Goal: Task Accomplishment & Management: Complete application form

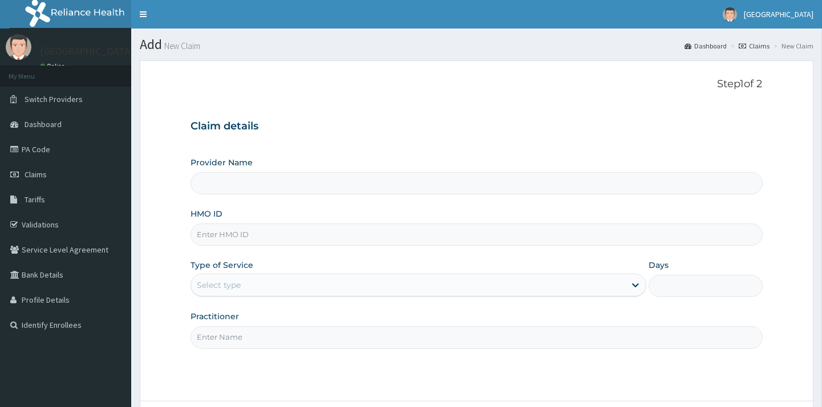
type input "[GEOGRAPHIC_DATA]"
click at [238, 234] on input "HMO ID" at bounding box center [475, 235] width 571 height 22
type input "HSO/10017/F"
click at [266, 278] on div "Select type" at bounding box center [408, 285] width 434 height 18
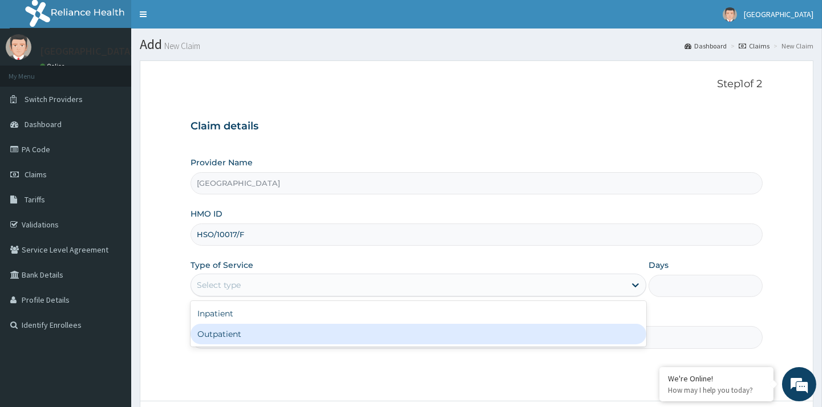
click at [236, 332] on div "Outpatient" at bounding box center [418, 334] width 456 height 21
type input "1"
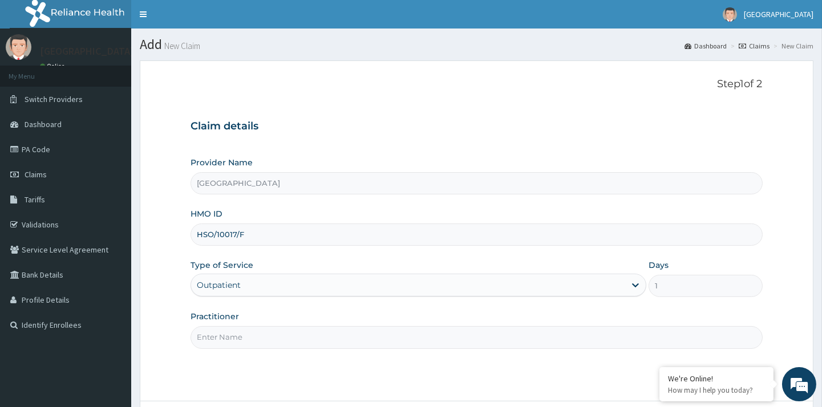
click at [313, 334] on input "Practitioner" at bounding box center [475, 337] width 571 height 22
type input "[PERSON_NAME]"
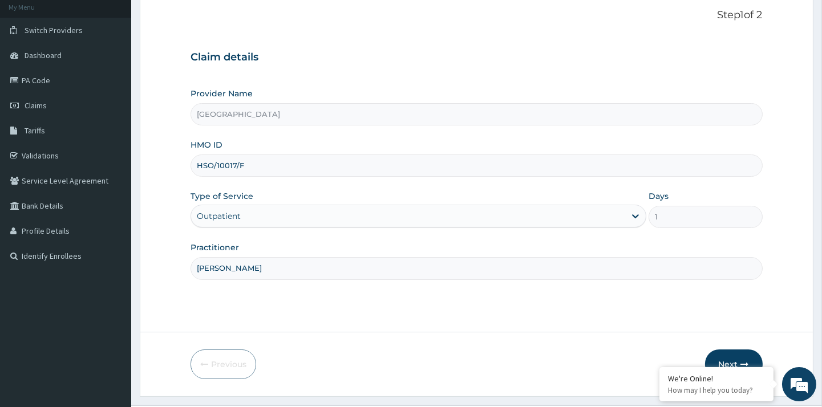
click at [731, 351] on button "Next" at bounding box center [734, 365] width 58 height 30
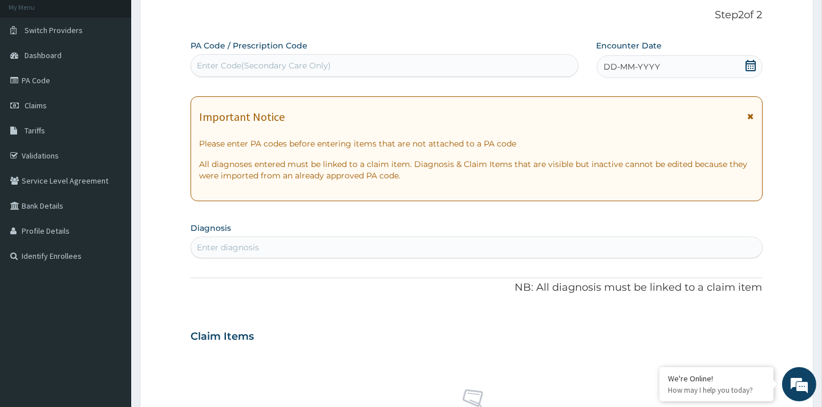
click at [750, 68] on icon at bounding box center [750, 65] width 10 height 11
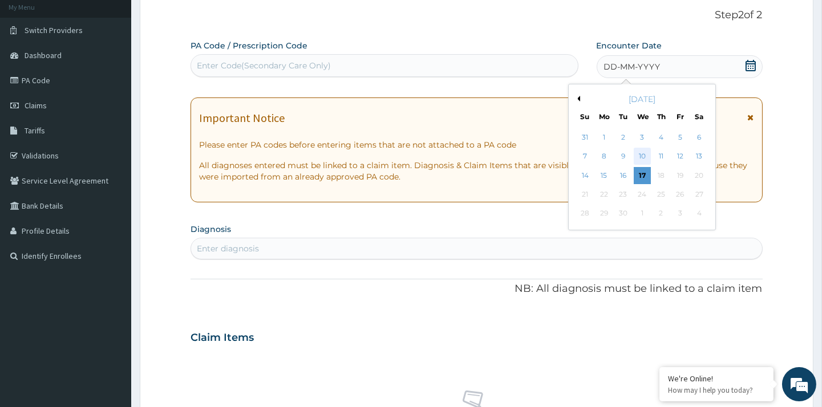
click at [641, 151] on div "10" at bounding box center [641, 156] width 17 height 17
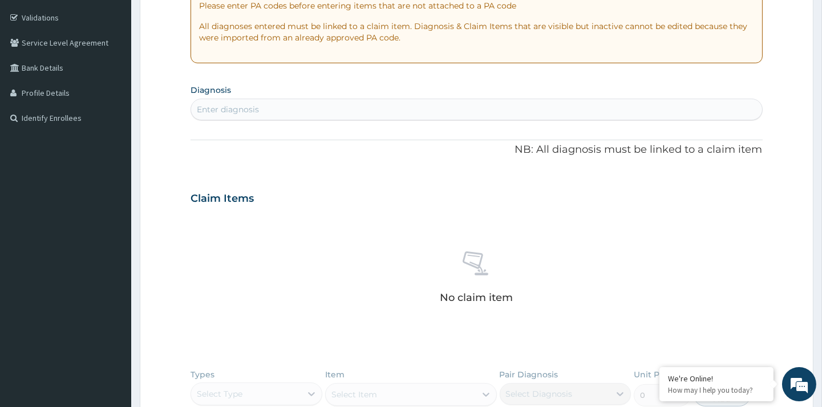
scroll to position [221, 0]
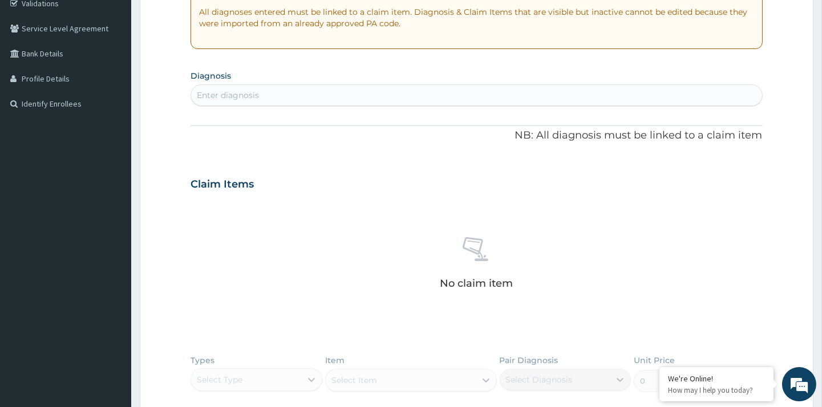
click at [320, 93] on div "Enter diagnosis" at bounding box center [476, 95] width 570 height 18
type input "[MEDICAL_DATA]"
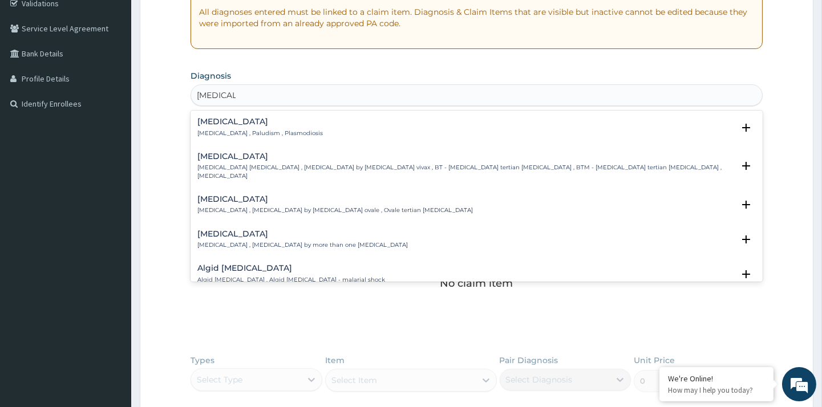
click at [257, 132] on p "[MEDICAL_DATA] , Paludism , Plasmodiosis" at bounding box center [259, 133] width 125 height 8
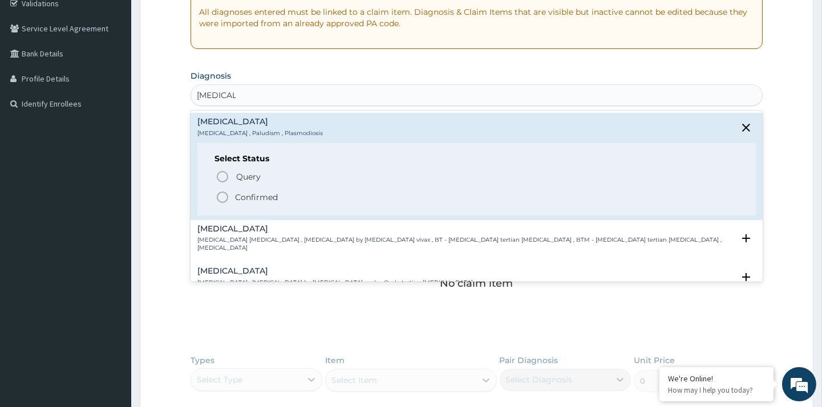
click at [221, 200] on icon "status option filled" at bounding box center [223, 197] width 14 height 14
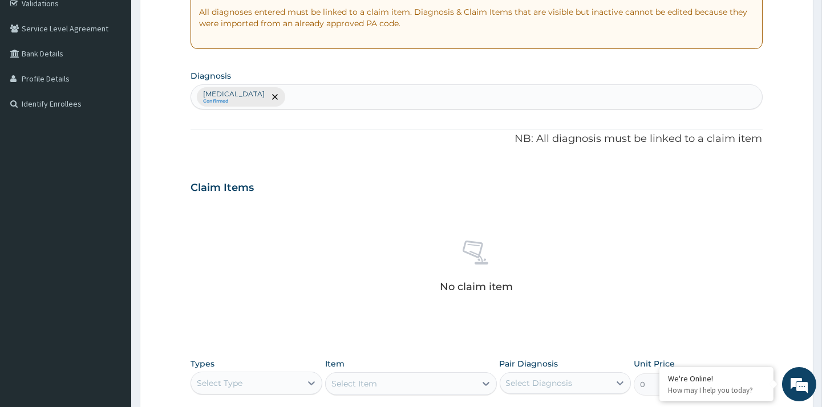
scroll to position [415, 0]
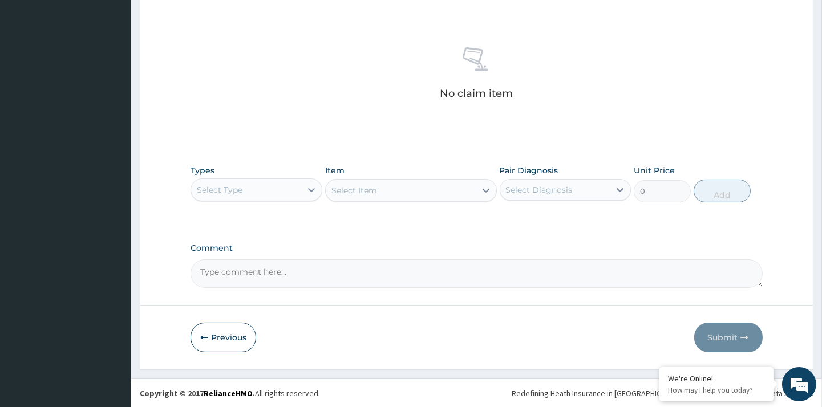
click at [246, 186] on div "Select Type" at bounding box center [245, 190] width 109 height 18
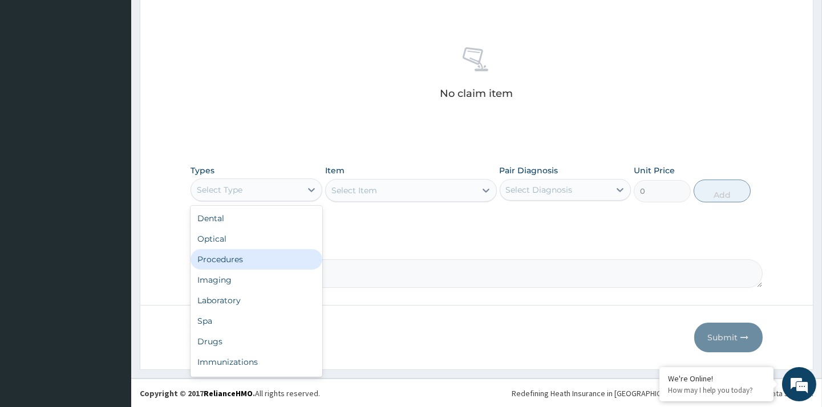
click at [235, 252] on div "Procedures" at bounding box center [255, 259] width 131 height 21
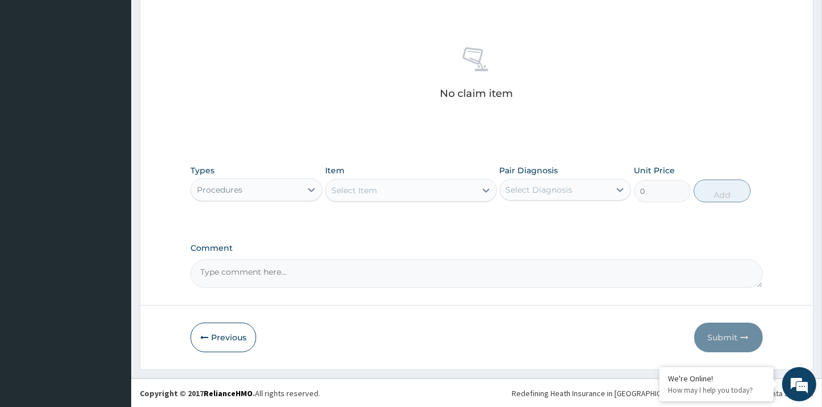
click at [405, 190] on div "Select Item" at bounding box center [401, 190] width 150 height 18
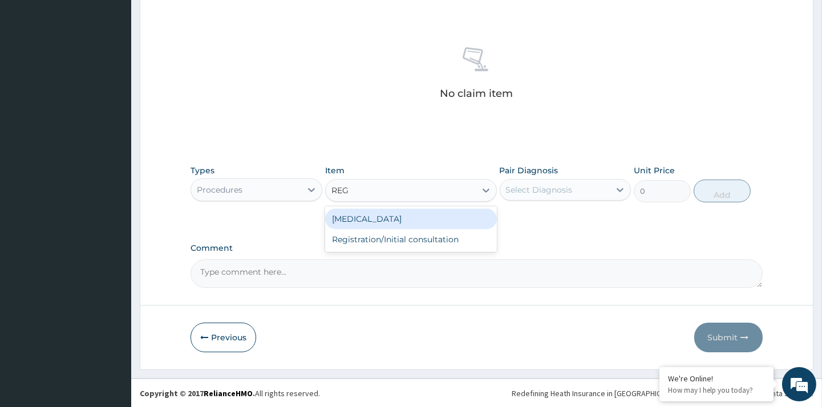
type input "REGI"
type input "5000"
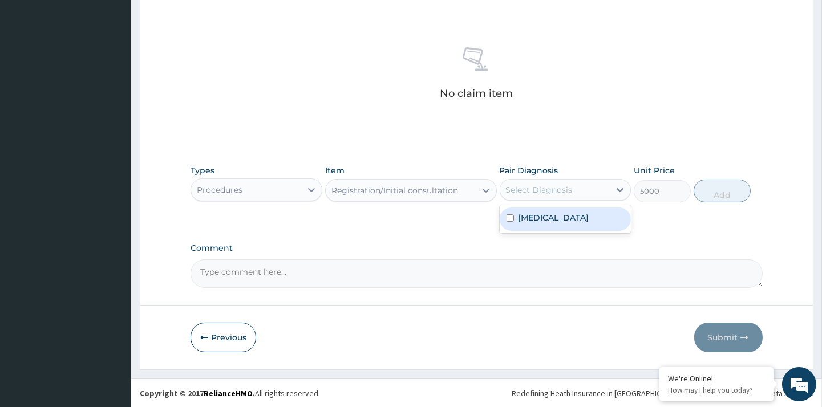
click at [551, 181] on div "Select Diagnosis" at bounding box center [554, 190] width 109 height 18
click at [557, 220] on div "[MEDICAL_DATA]" at bounding box center [565, 219] width 131 height 23
checkbox input "true"
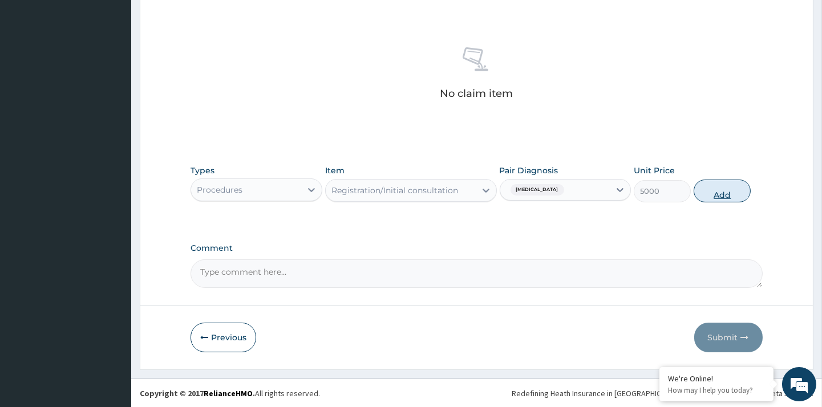
click at [727, 193] on button "Add" at bounding box center [721, 191] width 57 height 23
type input "0"
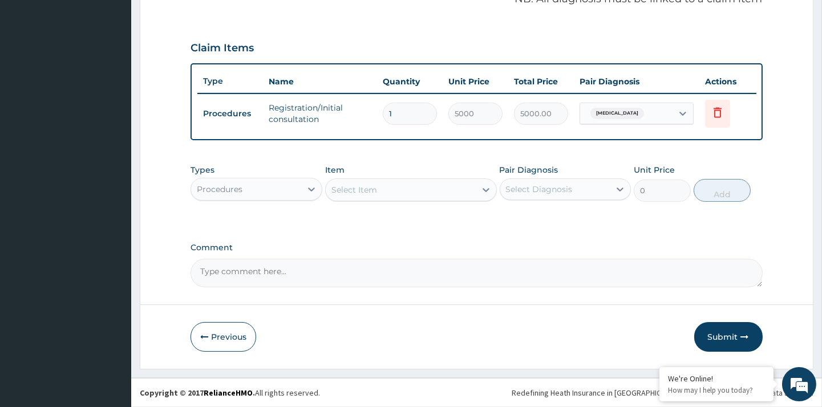
scroll to position [360, 0]
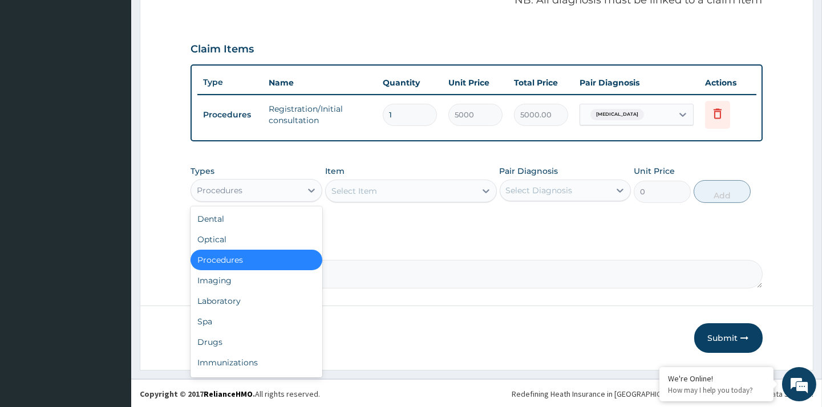
click at [248, 196] on div "Procedures" at bounding box center [245, 190] width 109 height 18
click at [212, 342] on div "Drugs" at bounding box center [255, 342] width 131 height 21
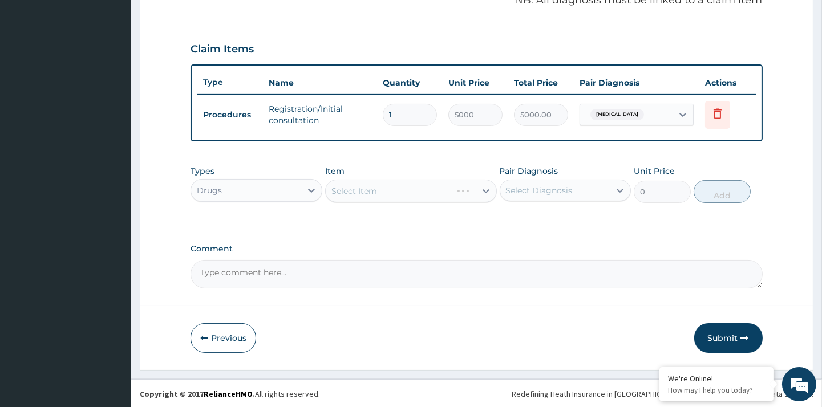
click at [392, 192] on div "Select Item" at bounding box center [411, 191] width 172 height 23
click at [414, 191] on div "Select Item" at bounding box center [401, 191] width 150 height 18
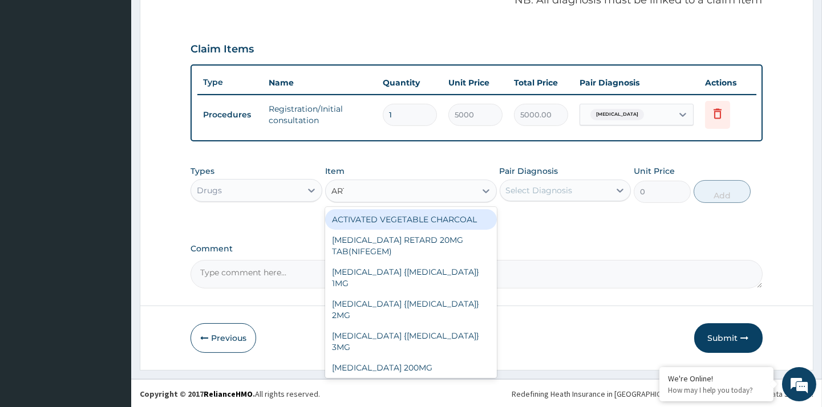
type input "ARTE"
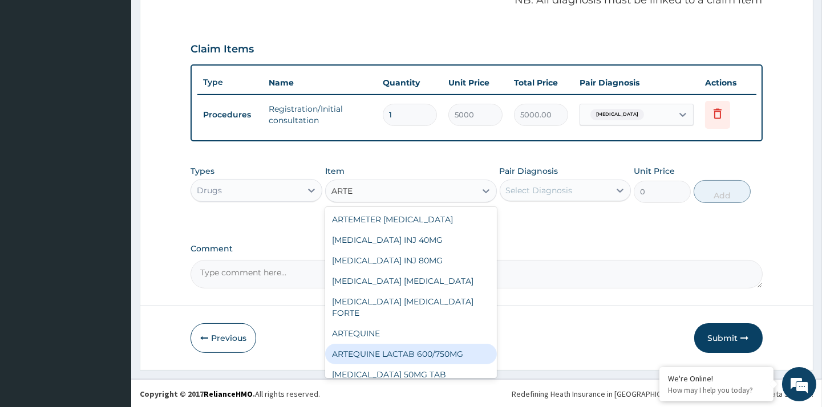
click at [437, 352] on div "ARTEQUINE LACTAB 600/750MG" at bounding box center [411, 354] width 172 height 21
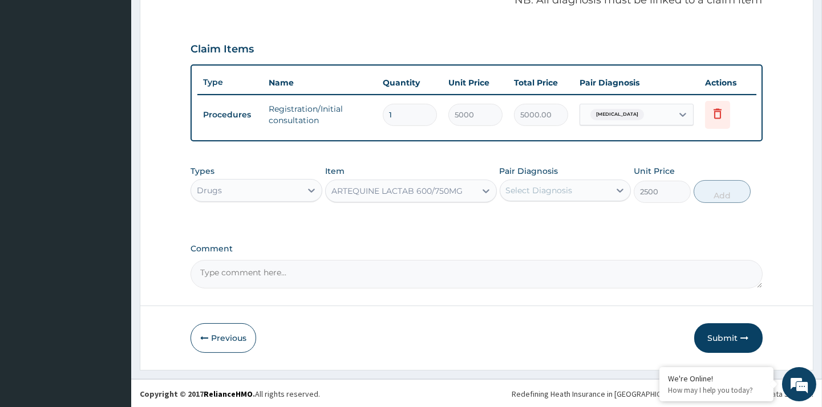
click at [400, 185] on div "ARTEQUINE LACTAB 600/750MG" at bounding box center [396, 190] width 131 height 11
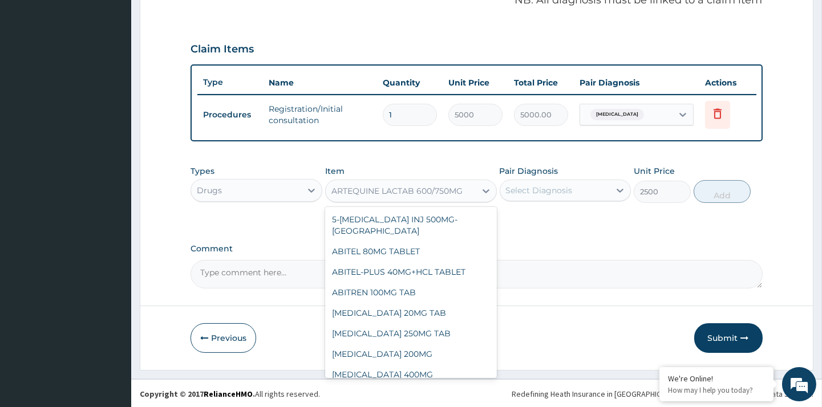
scroll to position [1674, 0]
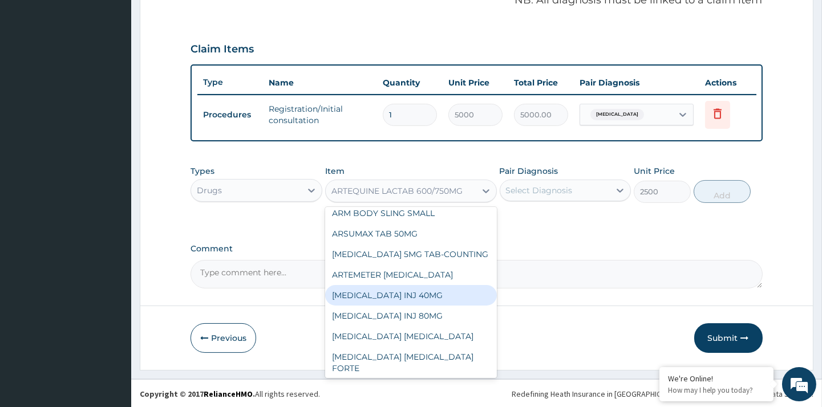
click at [424, 285] on div "[MEDICAL_DATA] INJ 40MG" at bounding box center [411, 295] width 172 height 21
type input "250"
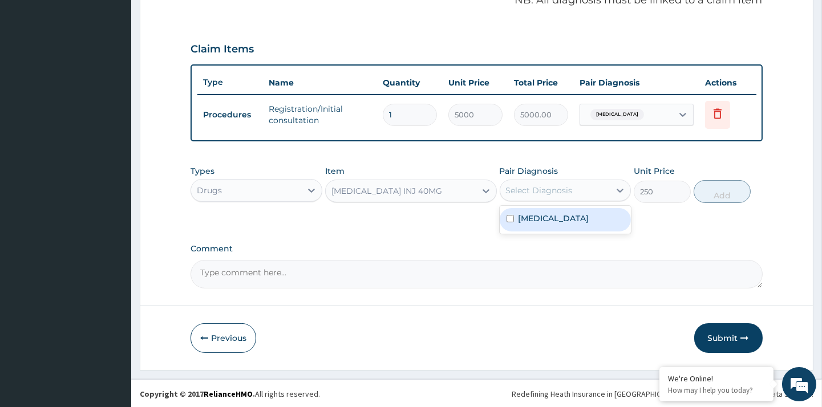
click at [591, 192] on div "Select Diagnosis" at bounding box center [554, 190] width 109 height 18
click at [557, 221] on div "[MEDICAL_DATA]" at bounding box center [565, 219] width 131 height 23
checkbox input "true"
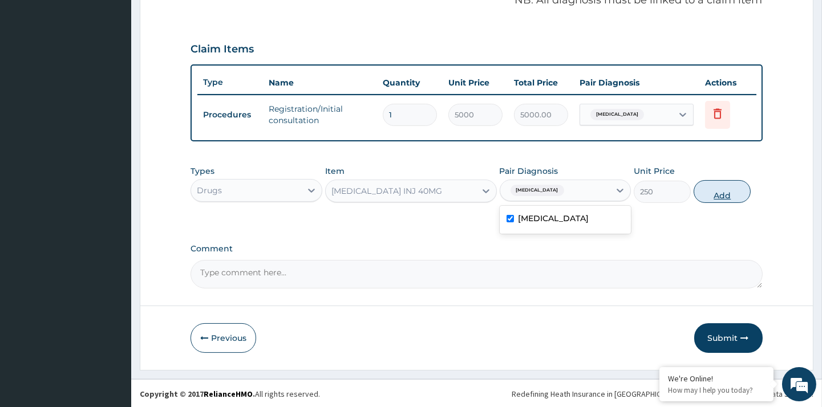
click at [727, 194] on button "Add" at bounding box center [721, 191] width 57 height 23
type input "0"
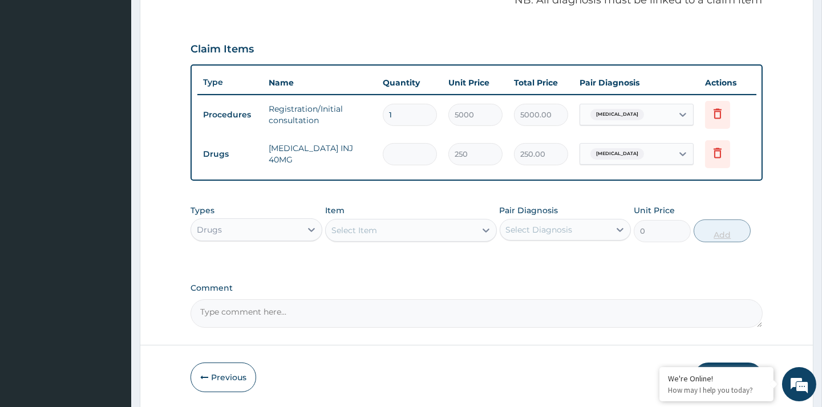
type input "0.00"
type input "3"
type input "750.00"
type input "3"
click at [337, 227] on div "Select Item" at bounding box center [354, 230] width 46 height 11
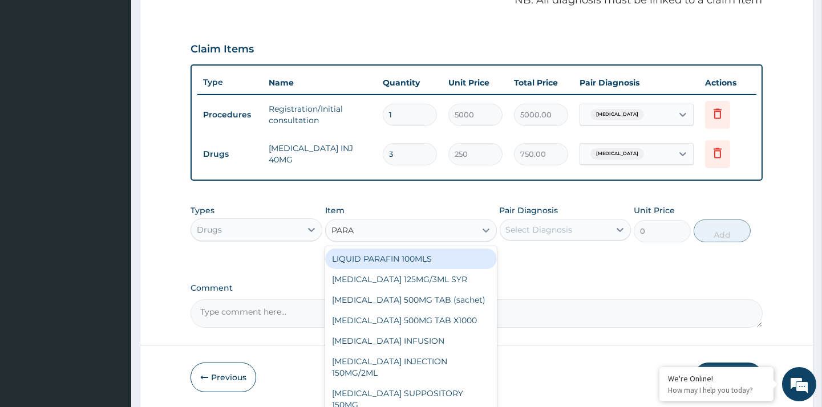
type input "PARAC"
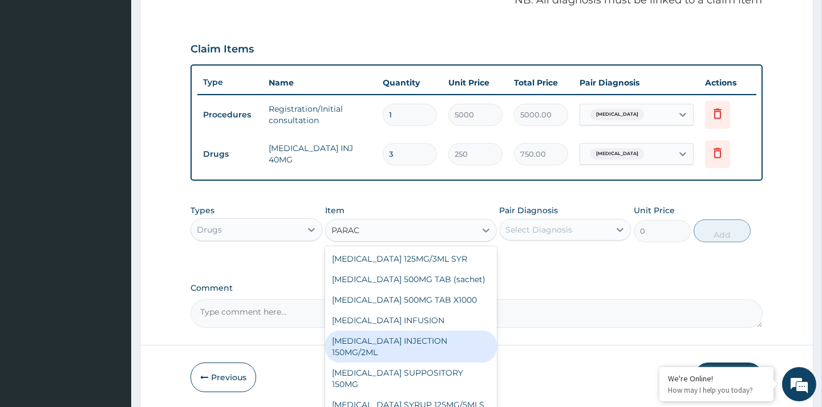
click at [472, 344] on div "PARACETAMOL INJECTION 150MG/2ML" at bounding box center [411, 347] width 172 height 32
type input "500"
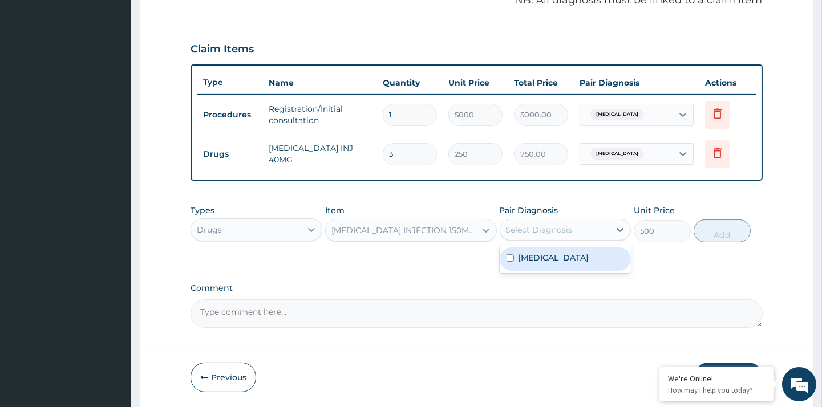
click at [572, 229] on div "Select Diagnosis" at bounding box center [554, 230] width 109 height 18
click at [551, 252] on div "Malaria" at bounding box center [565, 258] width 131 height 23
checkbox input "true"
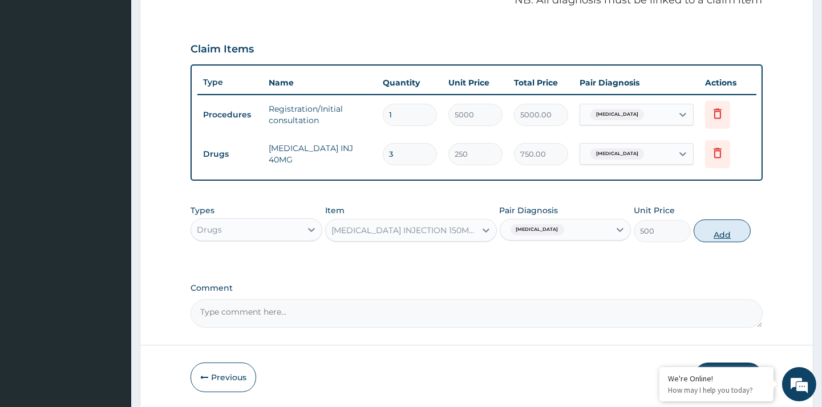
click at [716, 232] on button "Add" at bounding box center [721, 231] width 57 height 23
type input "0"
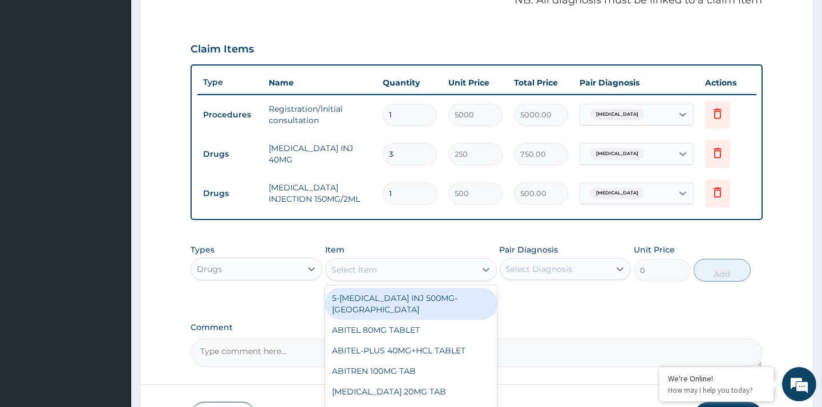
click at [419, 269] on div "Select Item" at bounding box center [401, 270] width 150 height 18
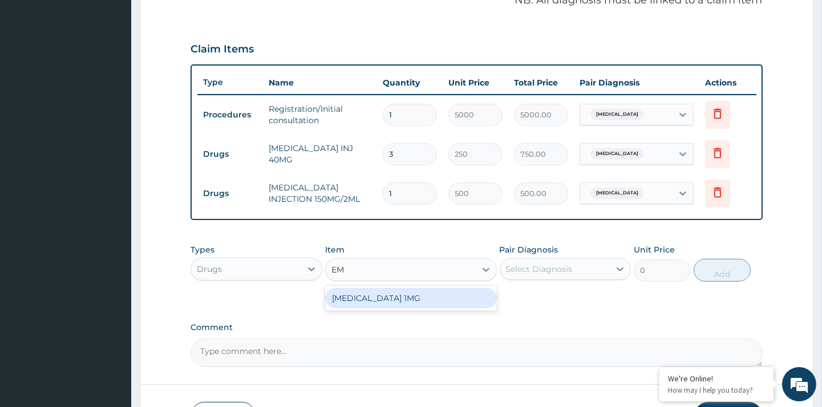
type input "E"
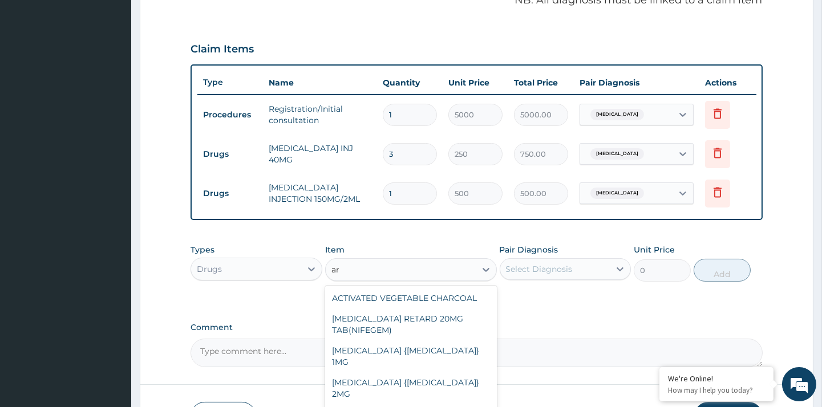
type input "a"
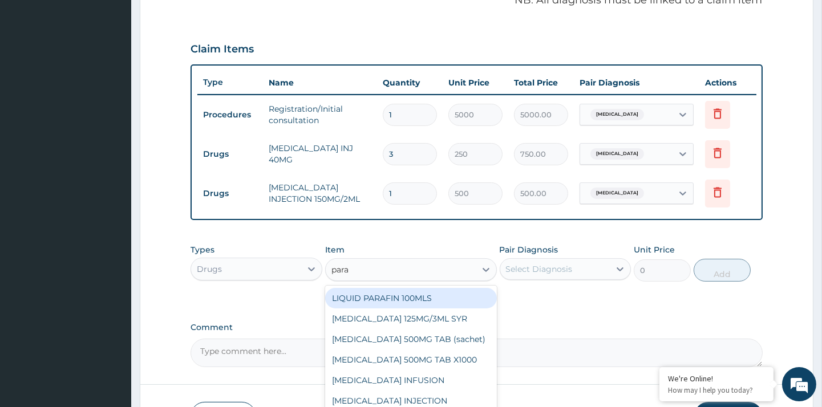
type input "parac"
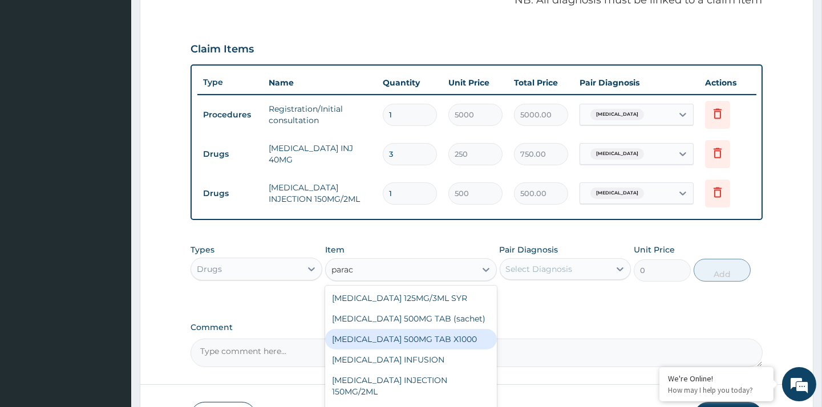
click at [464, 337] on div "PARACETAMOL 500MG TAB X1000" at bounding box center [411, 339] width 172 height 21
type input "20"
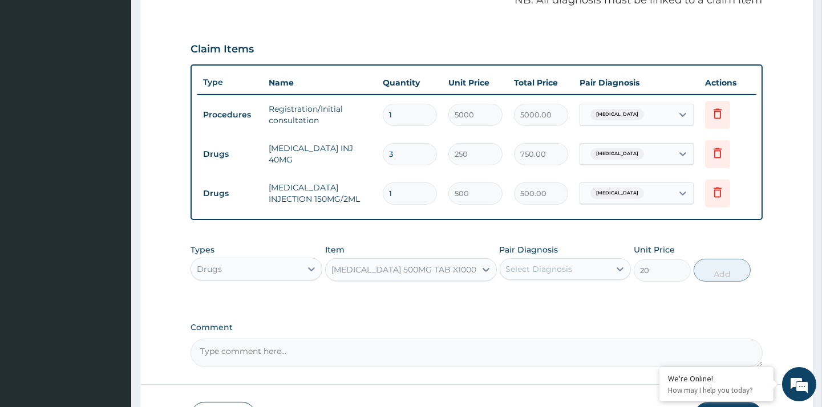
click at [542, 270] on div "Select Diagnosis" at bounding box center [539, 268] width 67 height 11
click at [542, 295] on label "Malaria" at bounding box center [553, 296] width 71 height 11
checkbox input "true"
click at [721, 271] on button "Add" at bounding box center [721, 270] width 57 height 23
type input "0"
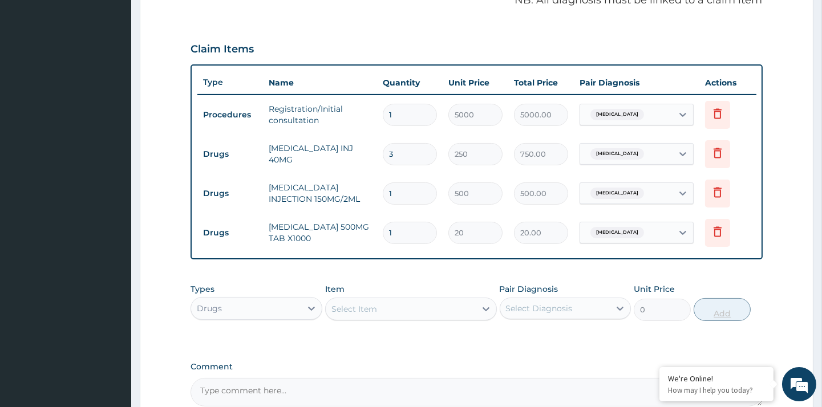
type input "19"
type input "380.00"
type input "1"
type input "20.00"
type input "0.00"
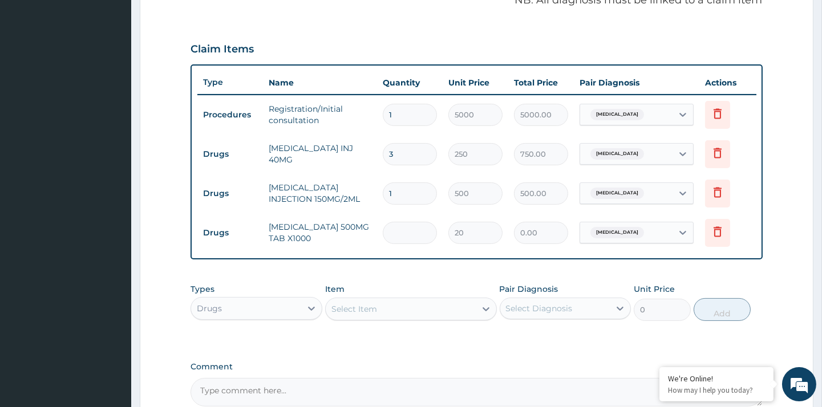
type input "9"
type input "180.00"
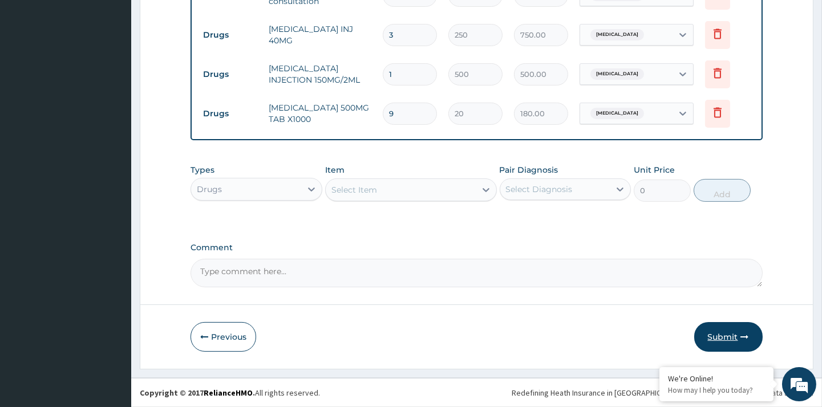
type input "9"
click at [726, 328] on button "Submit" at bounding box center [728, 337] width 68 height 30
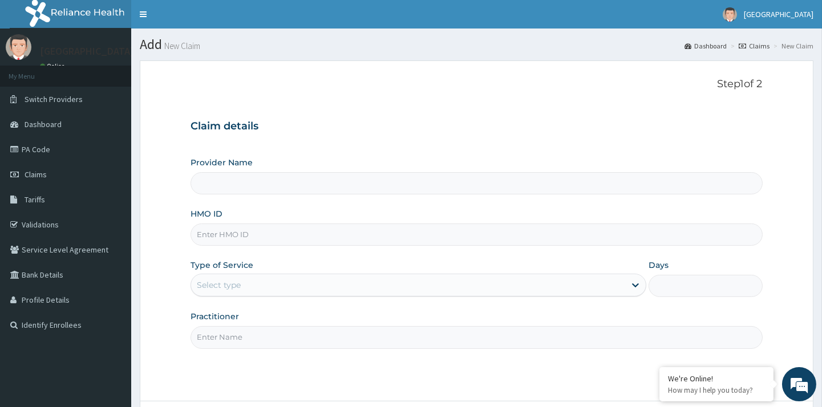
type input "[GEOGRAPHIC_DATA]"
click at [327, 241] on input "HMO ID" at bounding box center [475, 235] width 571 height 22
type input "HSO/10017/E"
click at [282, 281] on div "Select type" at bounding box center [408, 285] width 434 height 18
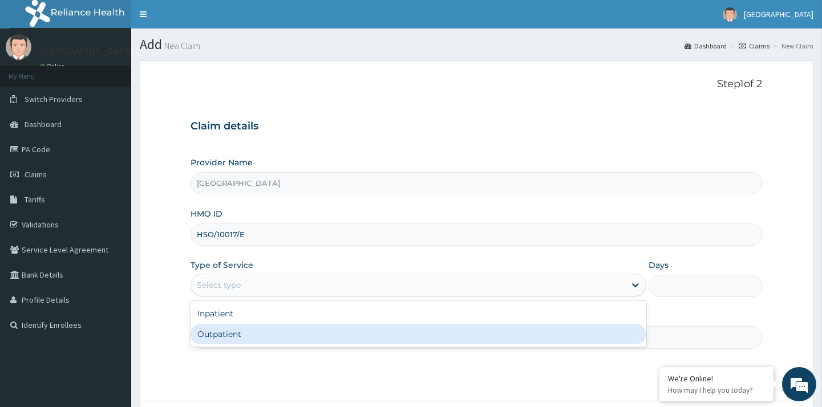
click at [227, 340] on div "Outpatient" at bounding box center [418, 334] width 456 height 21
type input "1"
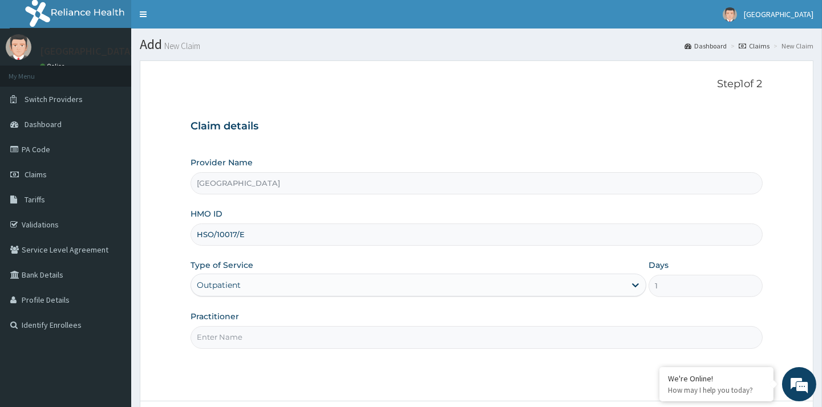
click at [264, 336] on input "Practitioner" at bounding box center [475, 337] width 571 height 22
type input "[PERSON_NAME]"
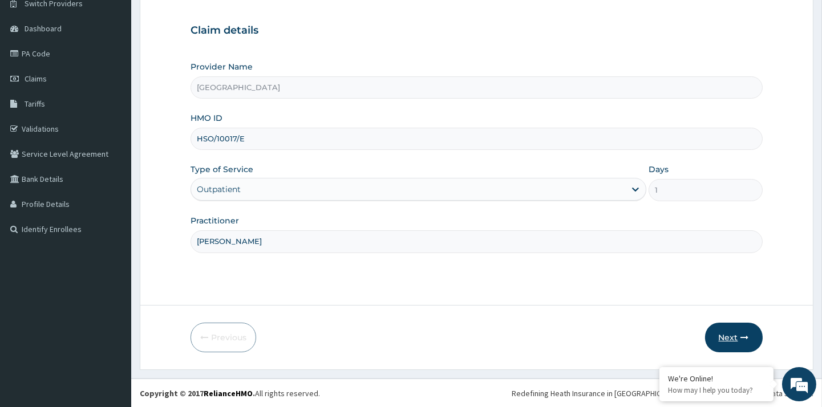
click at [734, 339] on button "Next" at bounding box center [734, 338] width 58 height 30
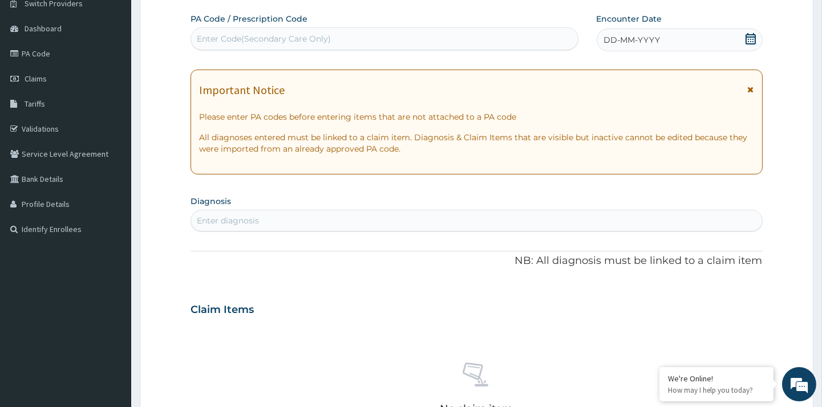
click at [733, 339] on div "No claim item" at bounding box center [475, 390] width 571 height 131
click at [750, 38] on icon at bounding box center [750, 38] width 11 height 11
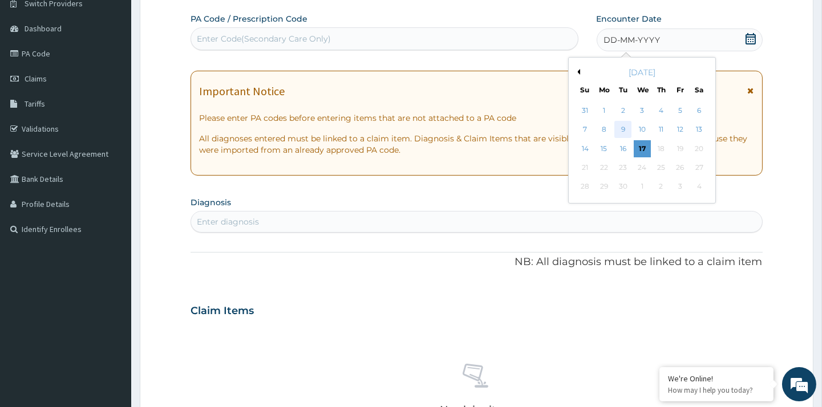
click at [624, 133] on div "9" at bounding box center [622, 129] width 17 height 17
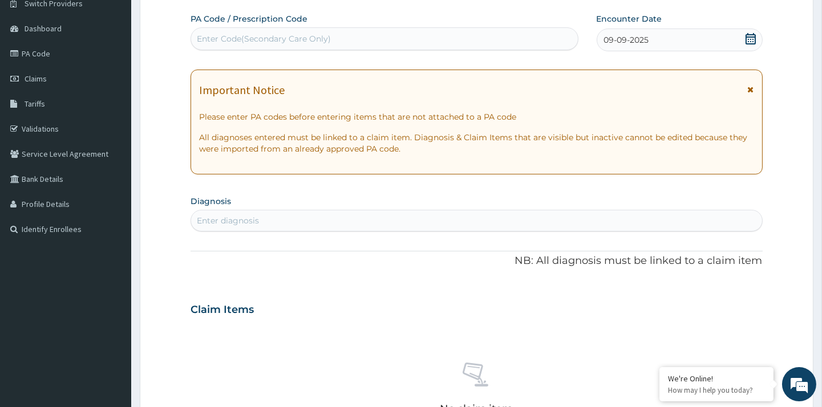
click at [624, 133] on p "All diagnoses entered must be linked to a claim item. Diagnosis & Claim Items t…" at bounding box center [476, 143] width 554 height 23
click at [278, 223] on div "Enter diagnosis" at bounding box center [476, 221] width 570 height 18
type input "MALARIA"
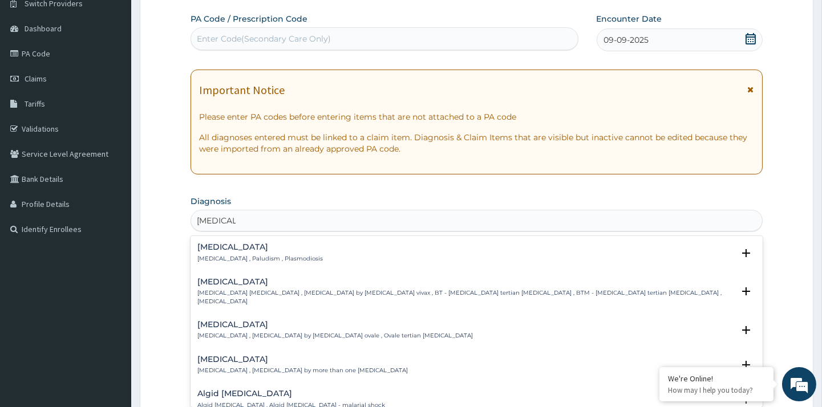
click at [213, 253] on div "Malaria Malaria , Paludism , Plasmodiosis" at bounding box center [259, 253] width 125 height 20
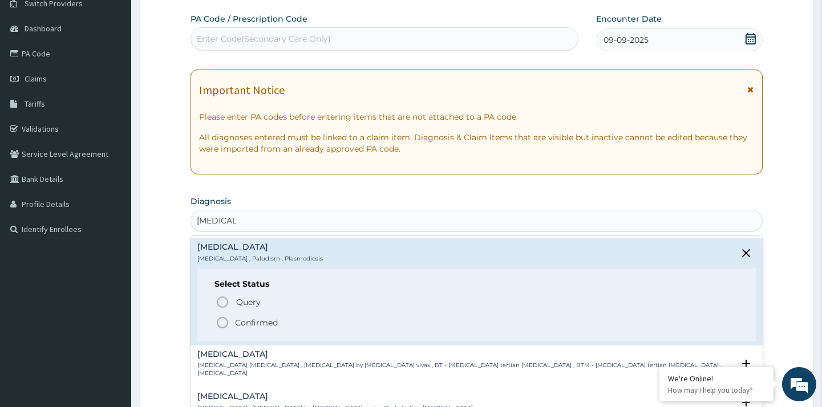
click at [220, 320] on icon "status option filled" at bounding box center [223, 323] width 14 height 14
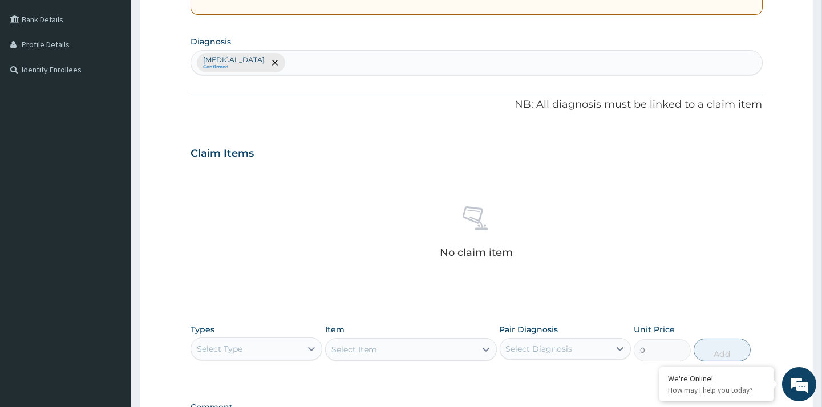
scroll to position [415, 0]
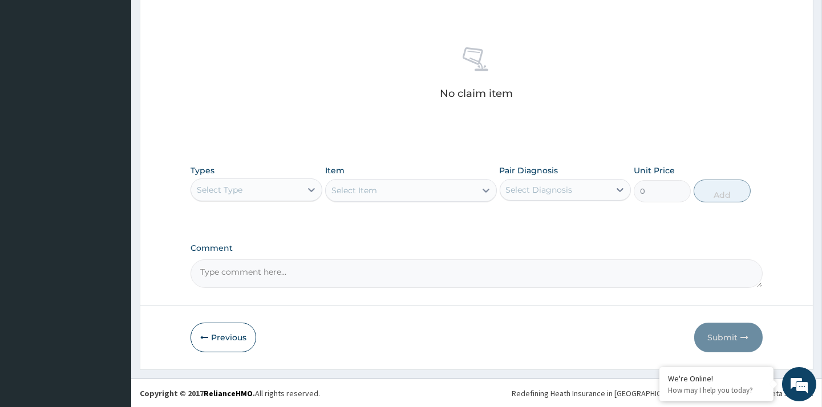
click at [231, 193] on div "Select Type" at bounding box center [220, 189] width 46 height 11
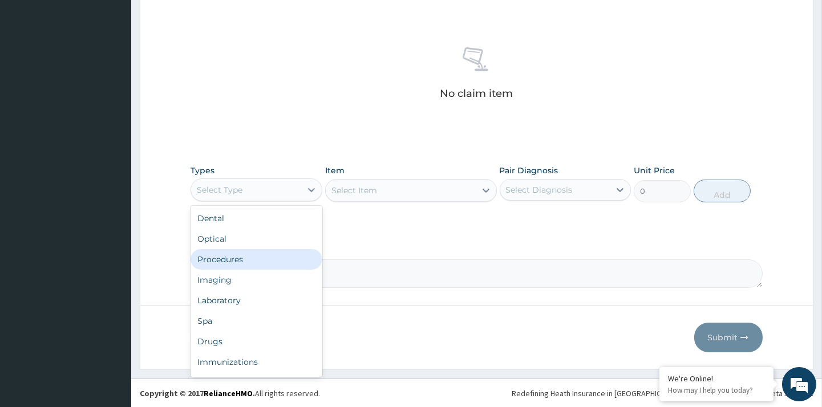
click at [242, 265] on div "Procedures" at bounding box center [255, 259] width 131 height 21
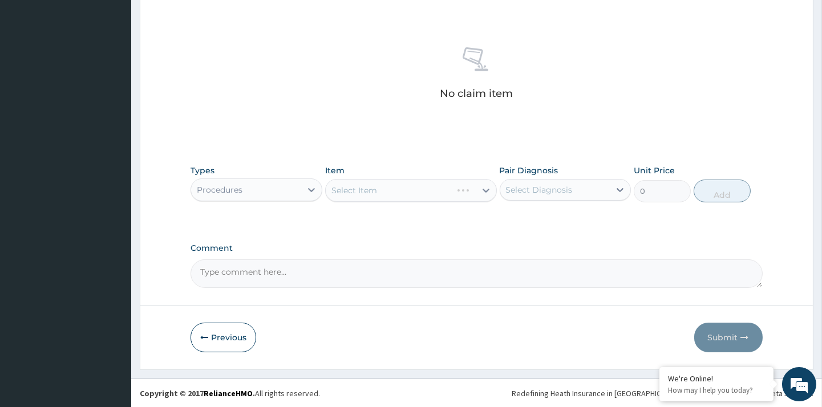
click at [395, 200] on div "Select Item" at bounding box center [411, 190] width 172 height 23
click at [422, 184] on div "Select Item" at bounding box center [401, 190] width 150 height 18
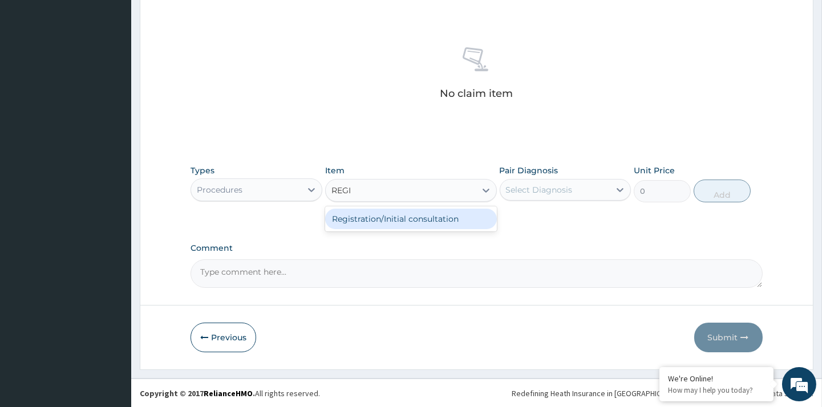
type input "REGIS"
type input "5000"
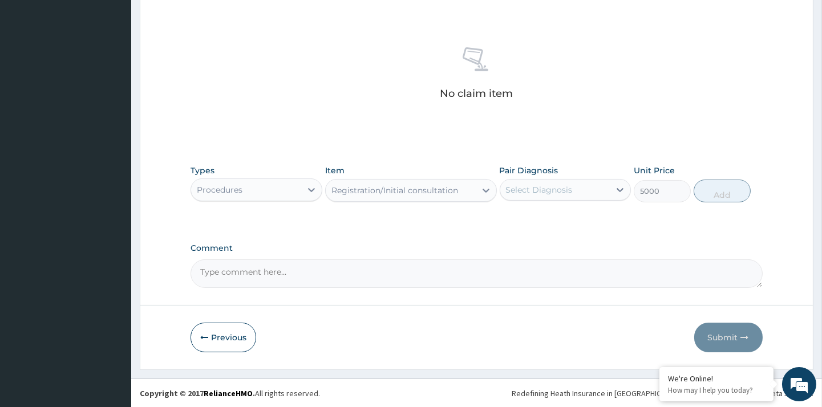
click at [559, 184] on div "Select Diagnosis" at bounding box center [539, 189] width 67 height 11
click at [536, 220] on label "Malaria" at bounding box center [553, 217] width 71 height 11
checkbox input "true"
click at [727, 190] on button "Add" at bounding box center [721, 191] width 57 height 23
type input "0"
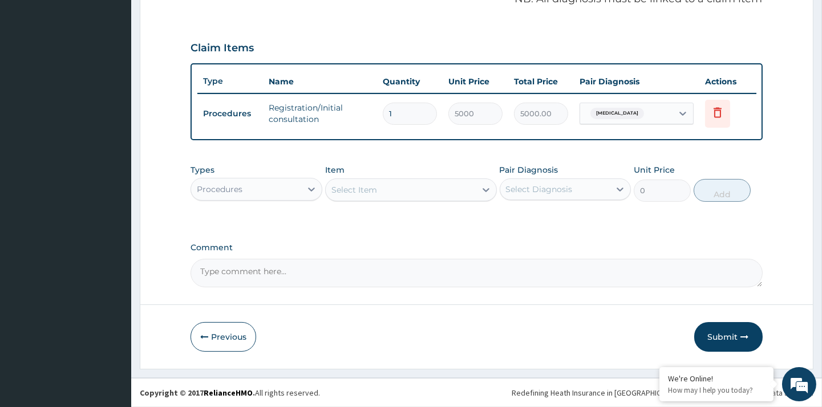
scroll to position [360, 0]
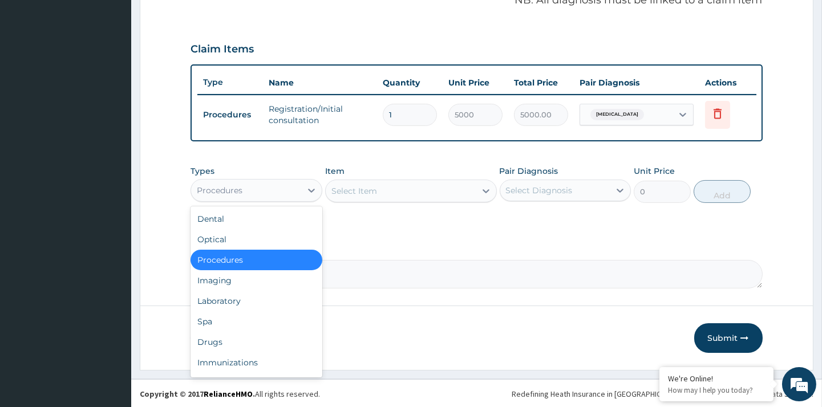
click at [254, 198] on div "Procedures" at bounding box center [255, 190] width 131 height 23
click at [229, 332] on div "Drugs" at bounding box center [255, 342] width 131 height 21
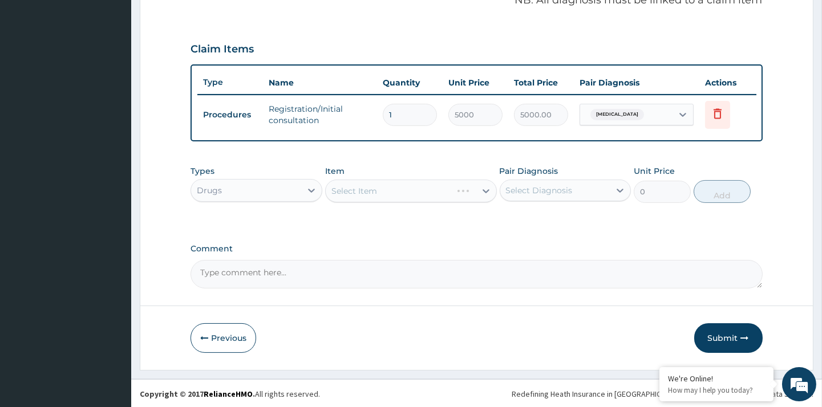
click at [423, 186] on div "Select Item" at bounding box center [411, 191] width 172 height 23
click at [431, 188] on div "Select Item" at bounding box center [401, 191] width 150 height 18
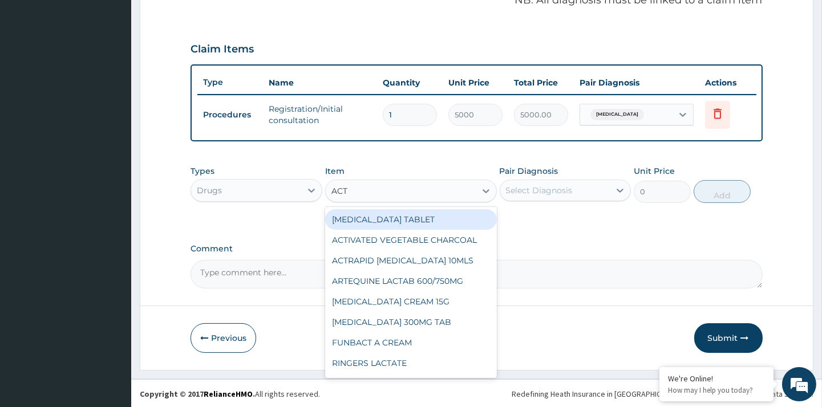
type input "ACTI"
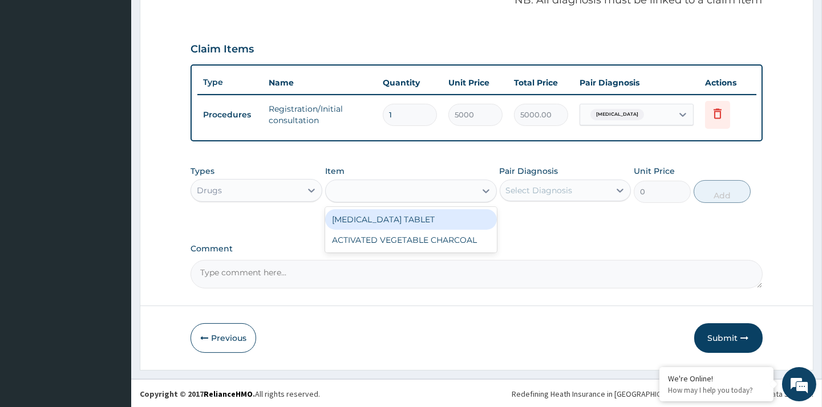
type input "600"
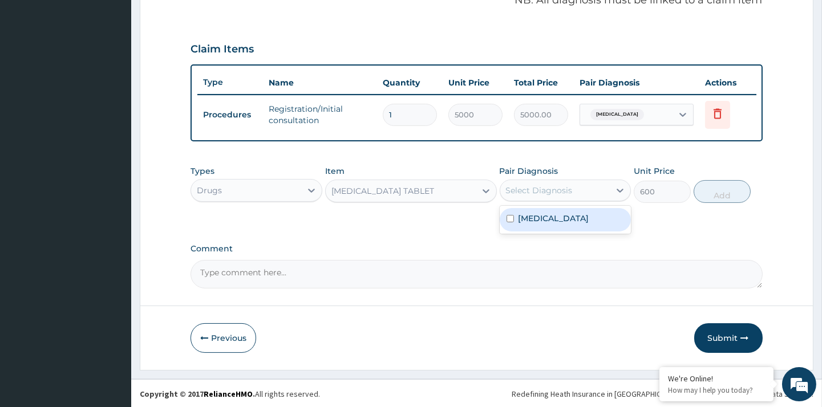
click at [557, 189] on div "Select Diagnosis" at bounding box center [539, 190] width 67 height 11
click at [529, 214] on label "Malaria" at bounding box center [553, 218] width 71 height 11
checkbox input "true"
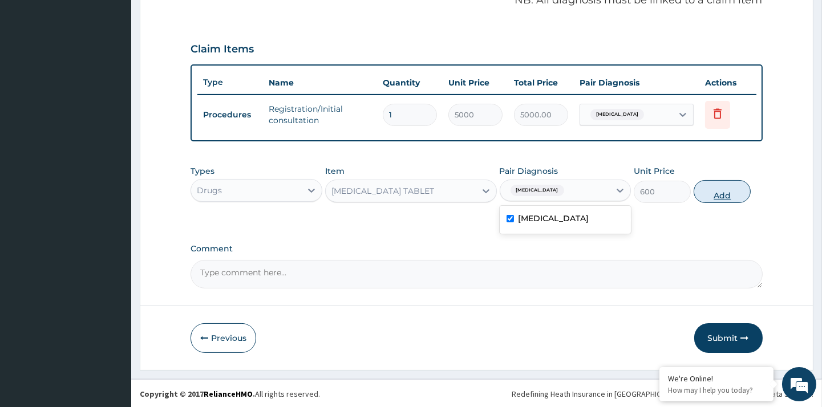
click at [720, 196] on button "Add" at bounding box center [721, 191] width 57 height 23
type input "0"
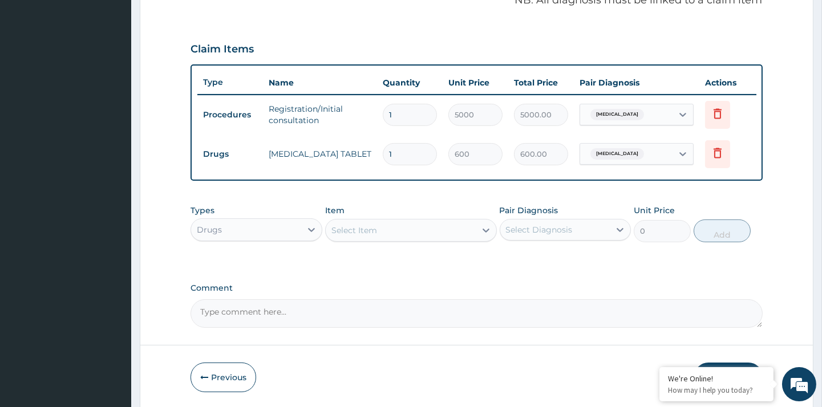
type input "0.00"
type input "6"
type input "3600.00"
type input "6"
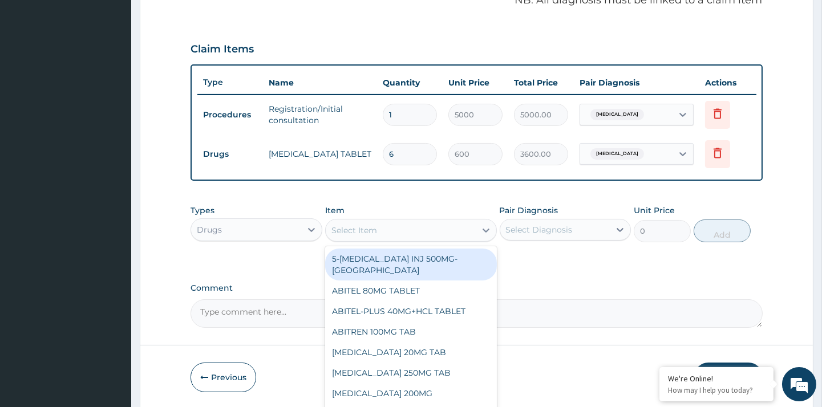
click at [379, 228] on div "Select Item" at bounding box center [401, 230] width 150 height 18
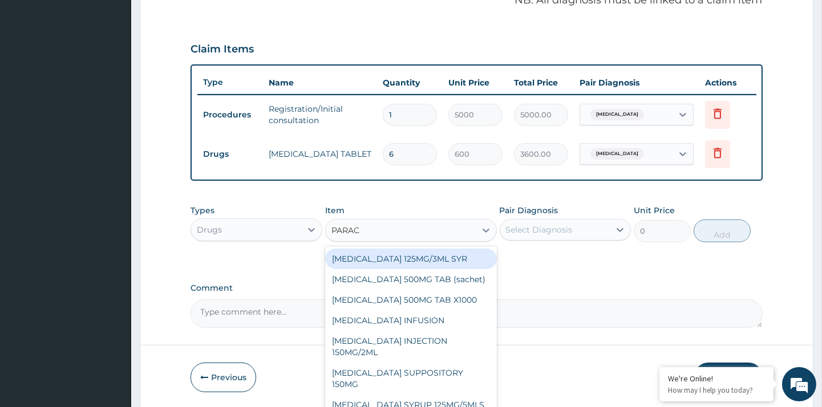
type input "PARACE"
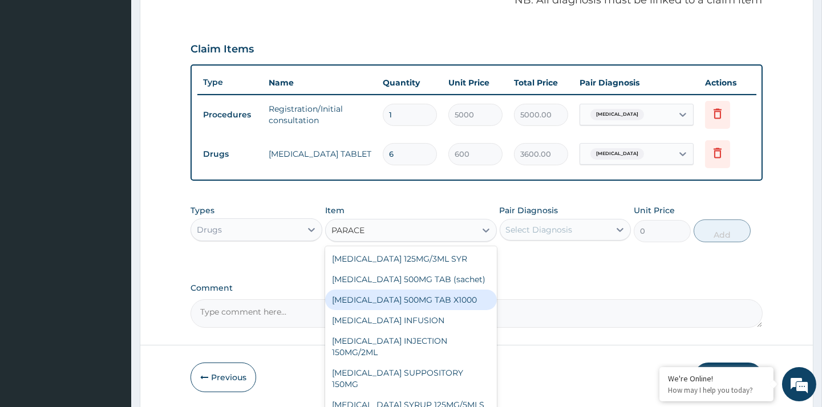
click at [464, 291] on div "PARACETAMOL 500MG TAB X1000" at bounding box center [411, 300] width 172 height 21
type input "20"
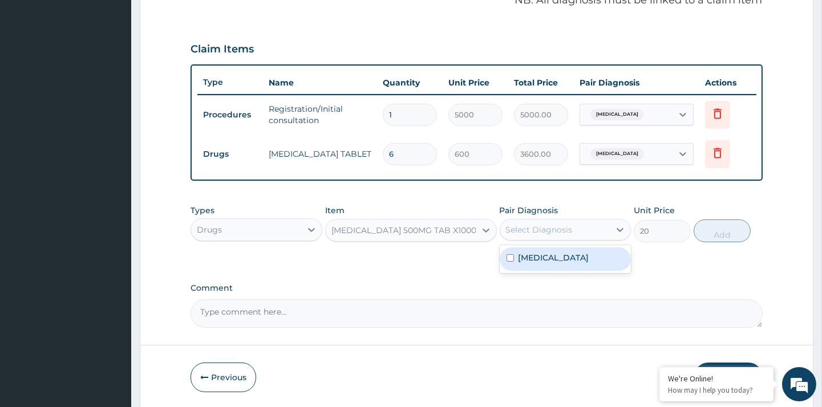
click at [551, 226] on div "Select Diagnosis" at bounding box center [539, 229] width 67 height 11
click at [547, 258] on label "Malaria" at bounding box center [553, 257] width 71 height 11
checkbox input "true"
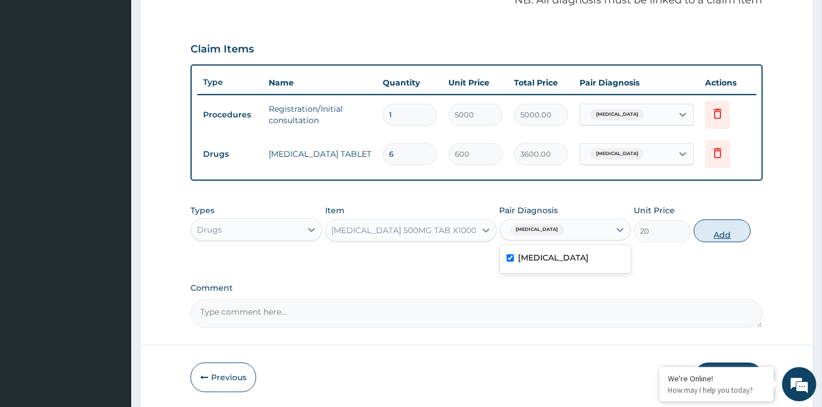
click at [716, 231] on button "Add" at bounding box center [721, 231] width 57 height 23
type input "0"
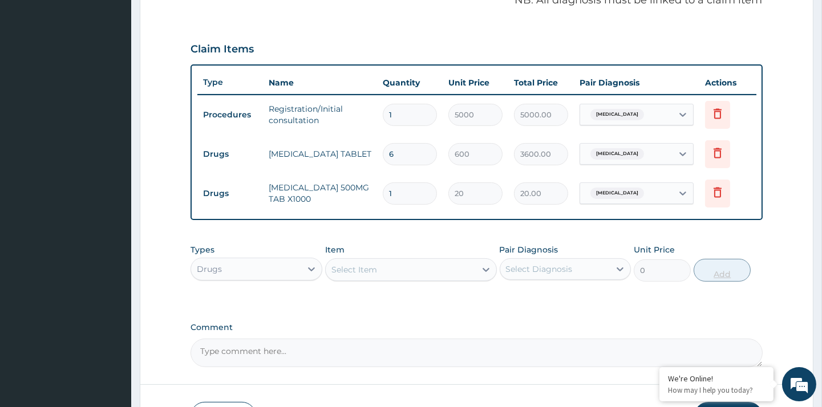
type input "18"
type input "360.00"
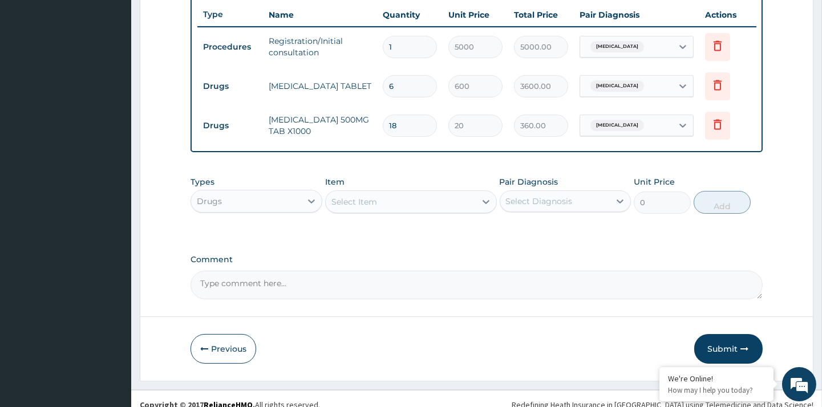
scroll to position [439, 0]
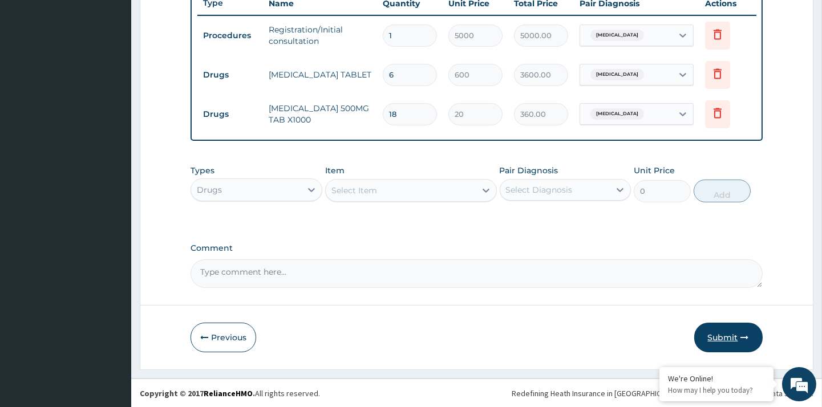
type input "18"
click at [717, 339] on button "Submit" at bounding box center [728, 338] width 68 height 30
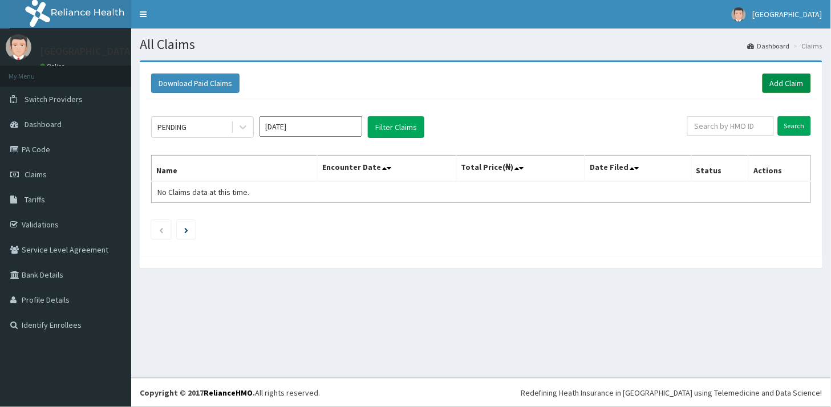
click at [795, 89] on link "Add Claim" at bounding box center [786, 83] width 48 height 19
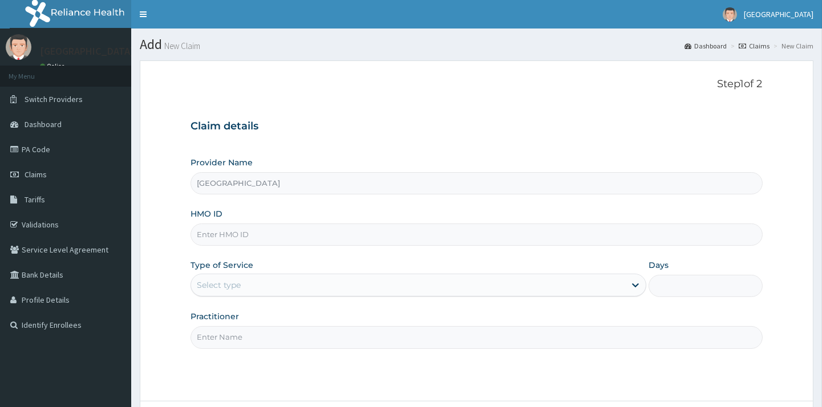
type input "[GEOGRAPHIC_DATA]"
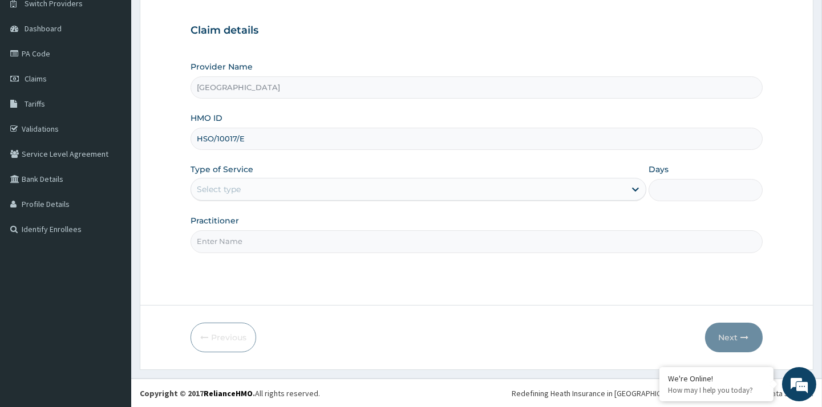
type input "HSO/10017/E"
click at [599, 200] on div "Select type" at bounding box center [418, 189] width 456 height 23
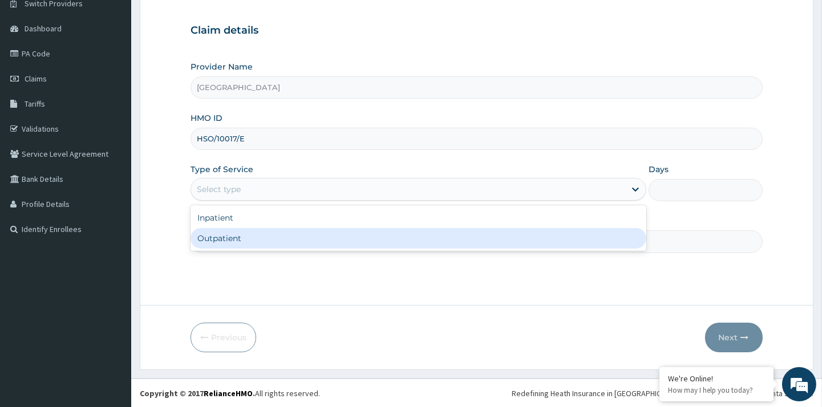
click at [397, 247] on div "Outpatient" at bounding box center [418, 238] width 456 height 21
type input "1"
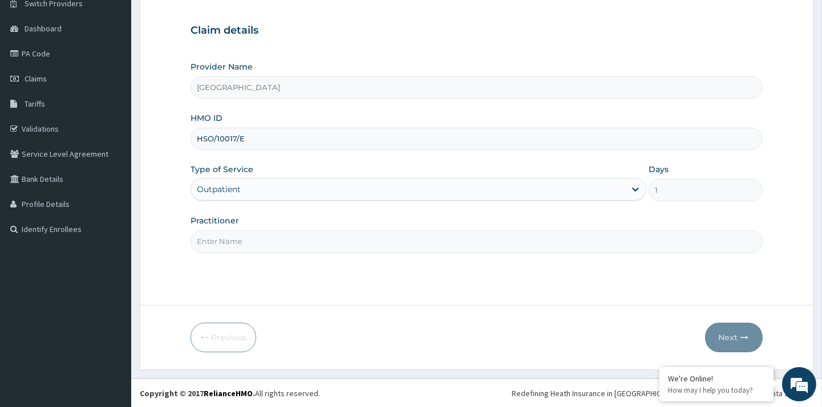
click at [432, 257] on div "Step 1 of 2 Claim details Provider Name DAULA HOSPITAL HMO ID HSO/10017/E Type …" at bounding box center [475, 135] width 571 height 306
click at [411, 244] on input "Practitioner" at bounding box center [475, 241] width 571 height 22
type input "[PERSON_NAME]"
click at [742, 331] on button "Next" at bounding box center [734, 338] width 58 height 30
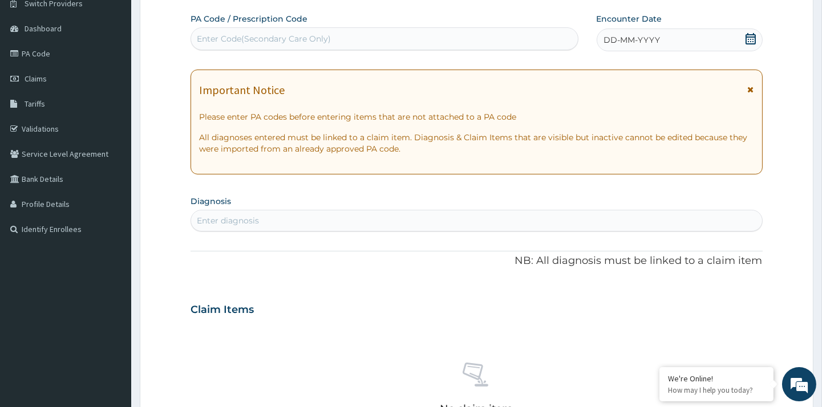
click at [751, 36] on icon at bounding box center [750, 38] width 10 height 11
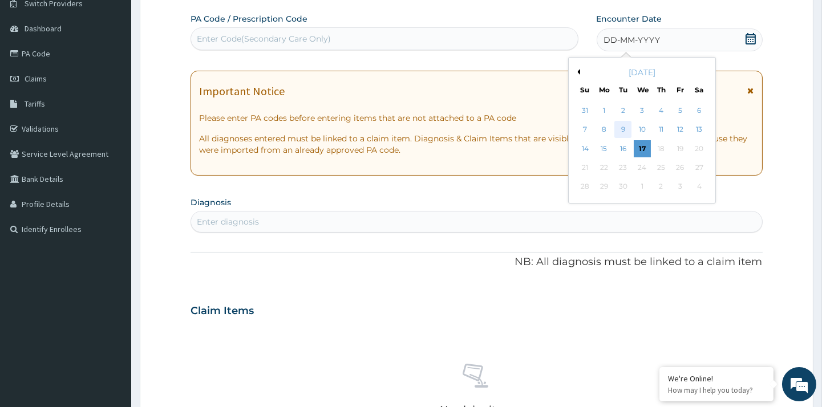
click at [622, 127] on div "9" at bounding box center [622, 129] width 17 height 17
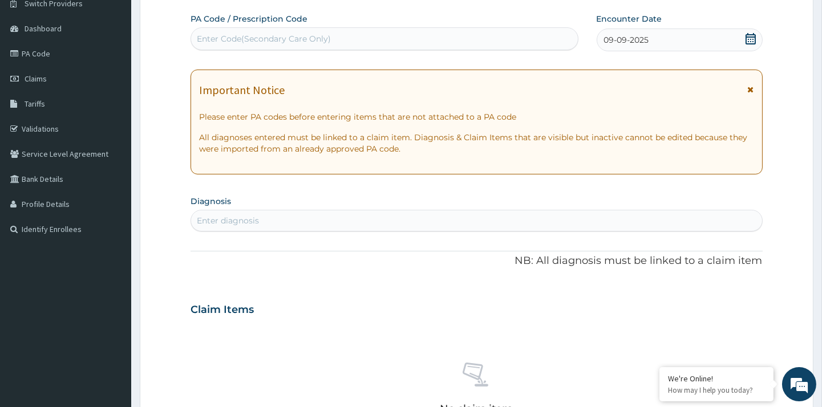
click at [236, 223] on div "Enter diagnosis" at bounding box center [228, 220] width 62 height 11
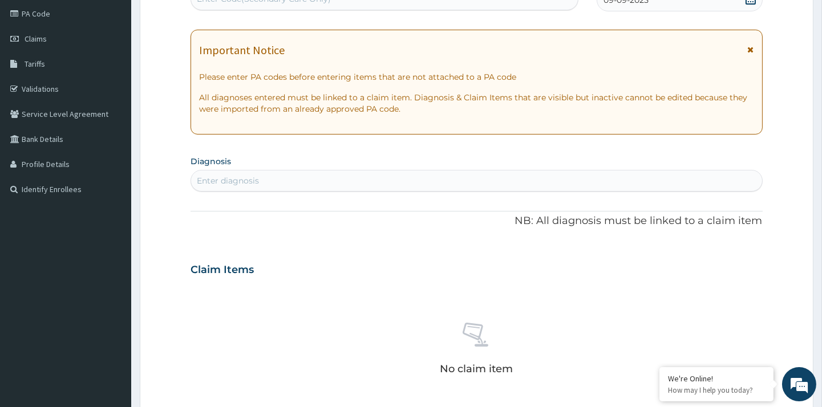
scroll to position [141, 0]
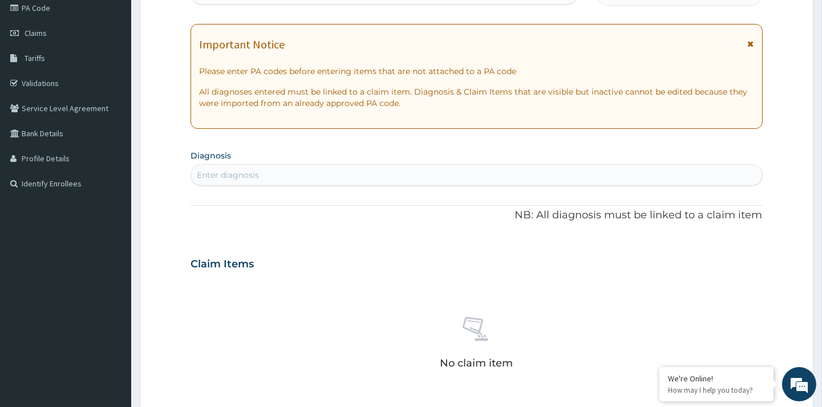
click at [208, 180] on div "Enter diagnosis" at bounding box center [228, 174] width 62 height 11
type input "MALARIA"
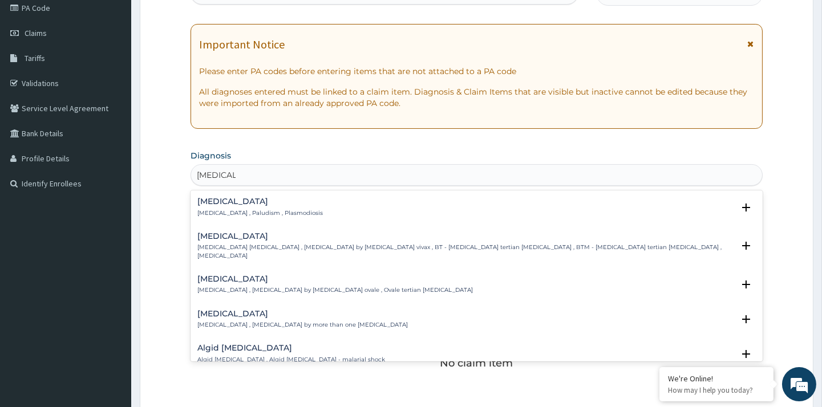
click at [231, 202] on h4 "Malaria" at bounding box center [259, 201] width 125 height 9
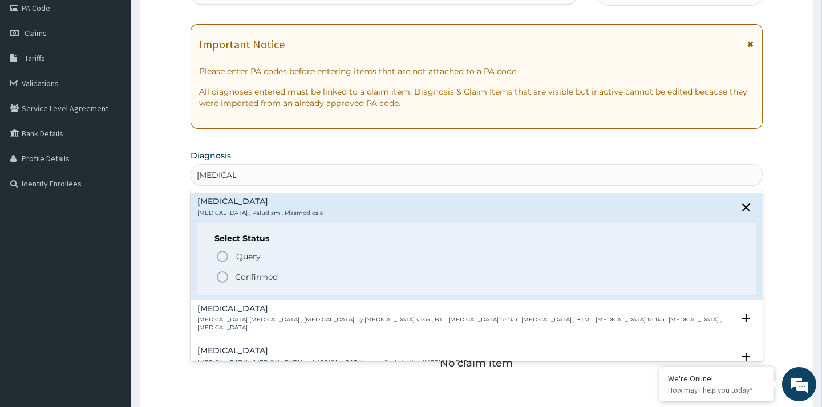
click at [221, 278] on icon "status option filled" at bounding box center [223, 277] width 14 height 14
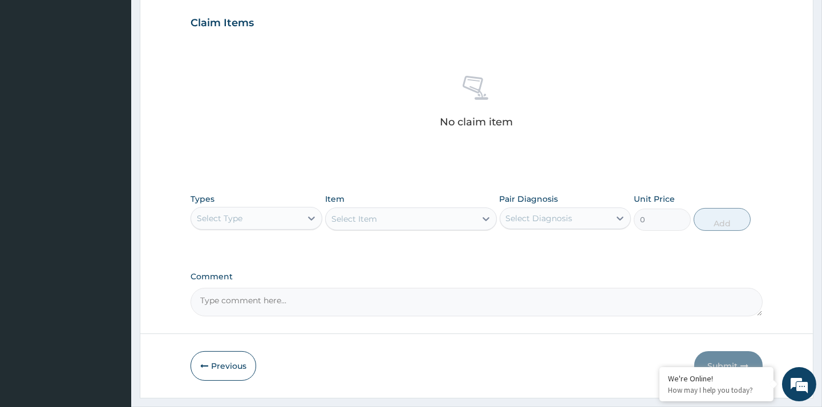
scroll to position [415, 0]
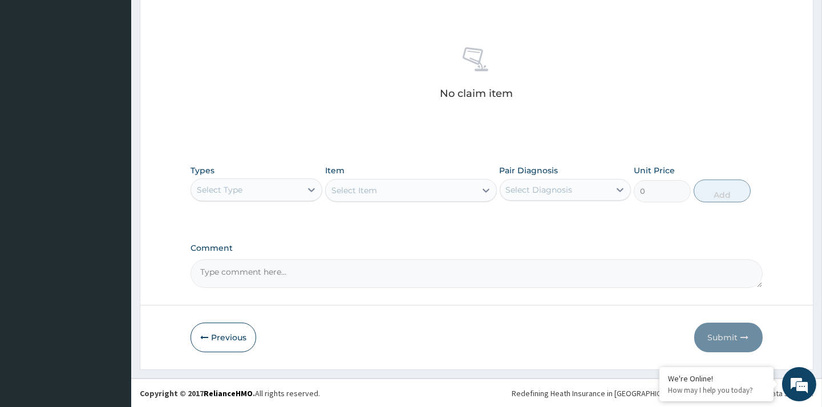
click at [268, 200] on div "Select Type" at bounding box center [255, 189] width 131 height 23
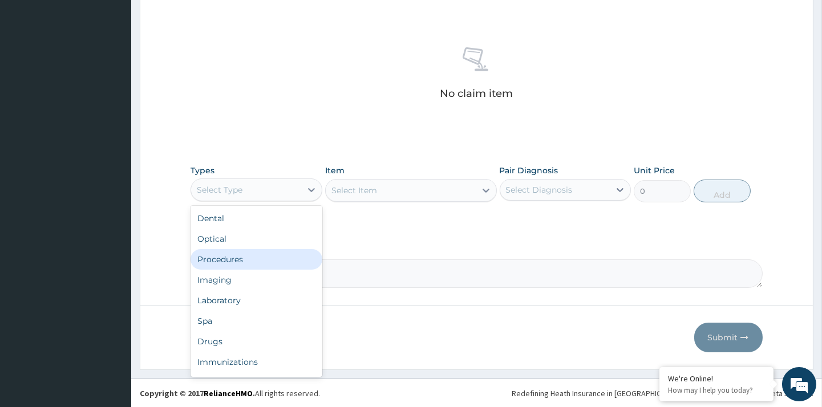
click at [242, 251] on div "Procedures" at bounding box center [255, 259] width 131 height 21
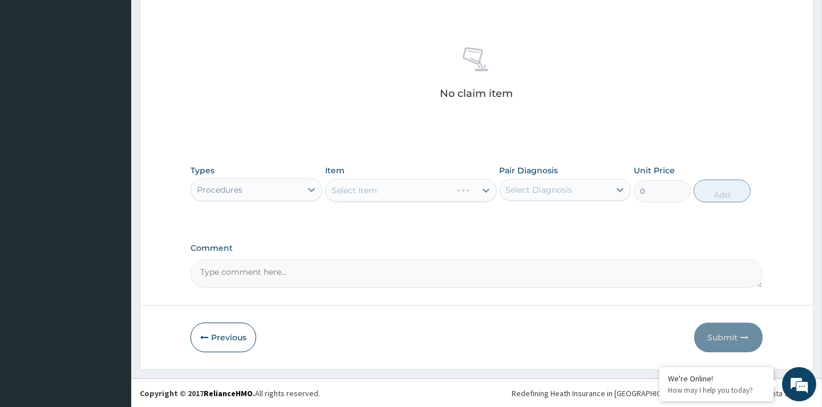
click at [445, 186] on div "Select Item" at bounding box center [411, 190] width 172 height 23
click at [485, 187] on icon at bounding box center [485, 190] width 11 height 11
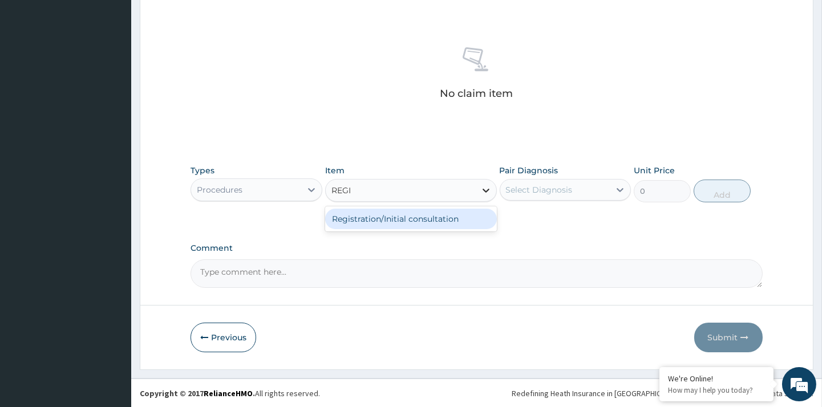
type input "REGIS"
type input "5000"
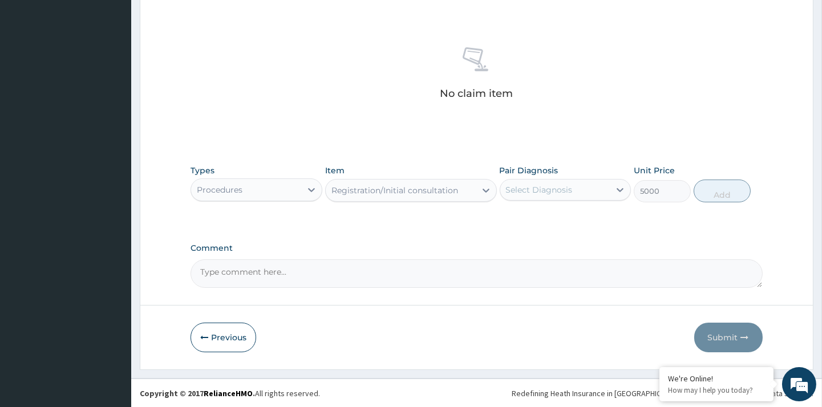
click at [561, 190] on div "Select Diagnosis" at bounding box center [539, 189] width 67 height 11
click at [562, 217] on div "Malaria" at bounding box center [565, 219] width 131 height 23
checkbox input "true"
click at [715, 194] on button "Add" at bounding box center [721, 191] width 57 height 23
type input "0"
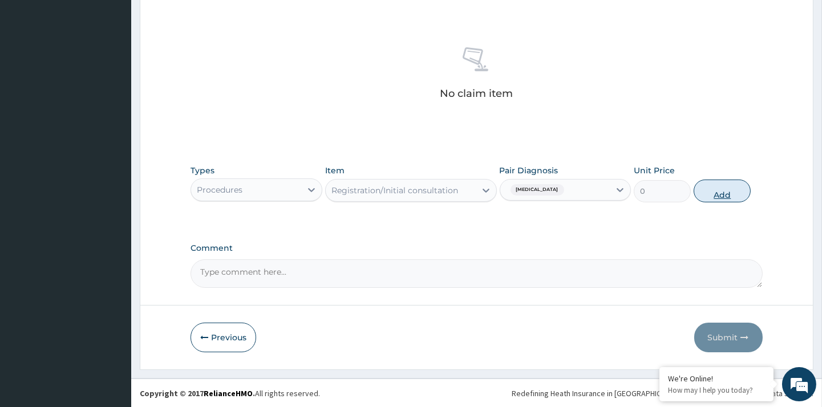
scroll to position [360, 0]
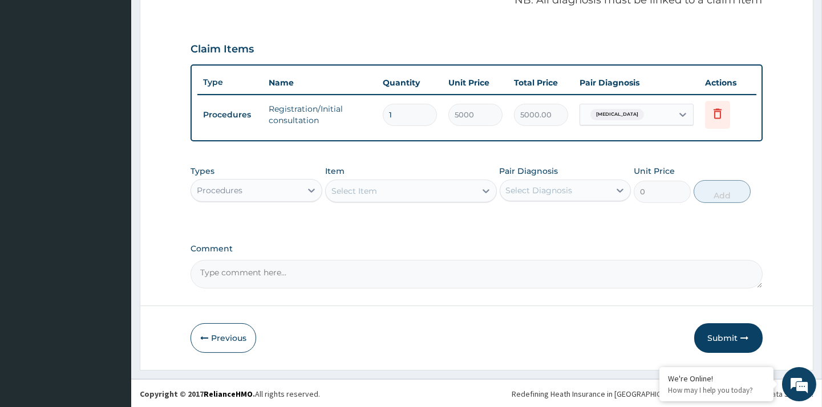
click at [254, 200] on div "Procedures" at bounding box center [255, 190] width 131 height 23
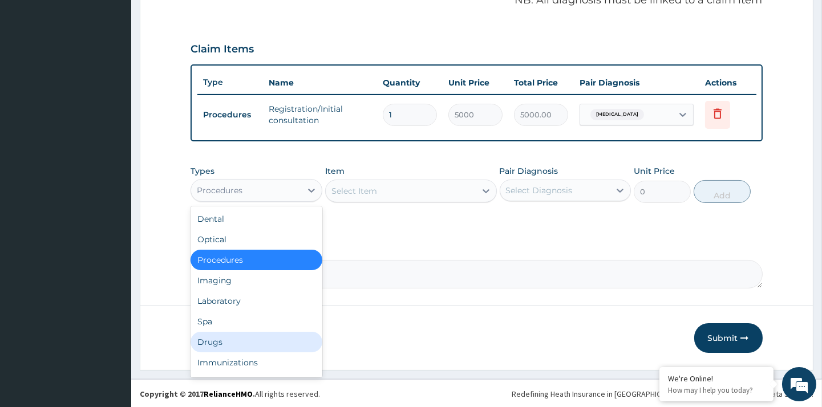
click at [216, 336] on div "Drugs" at bounding box center [255, 342] width 131 height 21
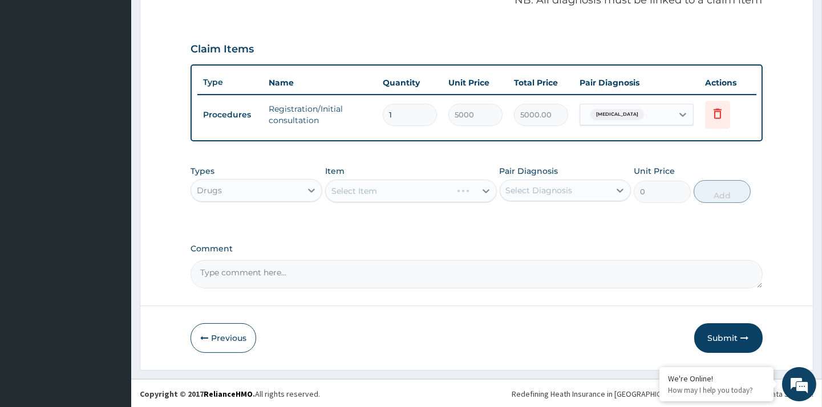
click at [482, 192] on div "Select Item" at bounding box center [411, 191] width 172 height 23
click at [425, 190] on div "Select Item" at bounding box center [401, 191] width 150 height 18
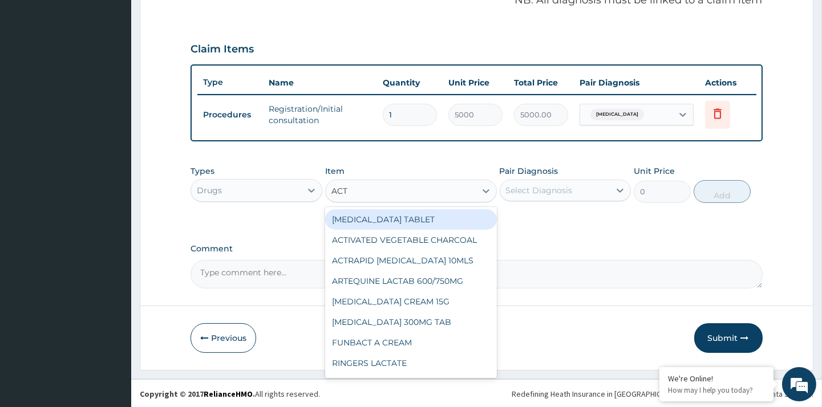
type input "ACTI"
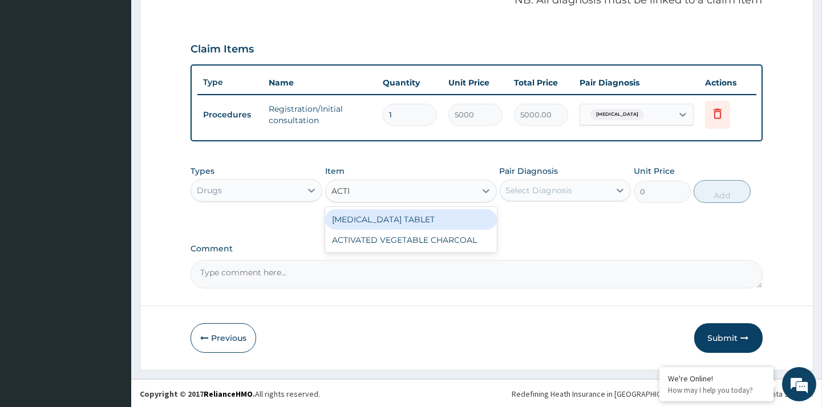
click at [441, 214] on div "ACTIFED TABLET" at bounding box center [411, 219] width 172 height 21
type input "600"
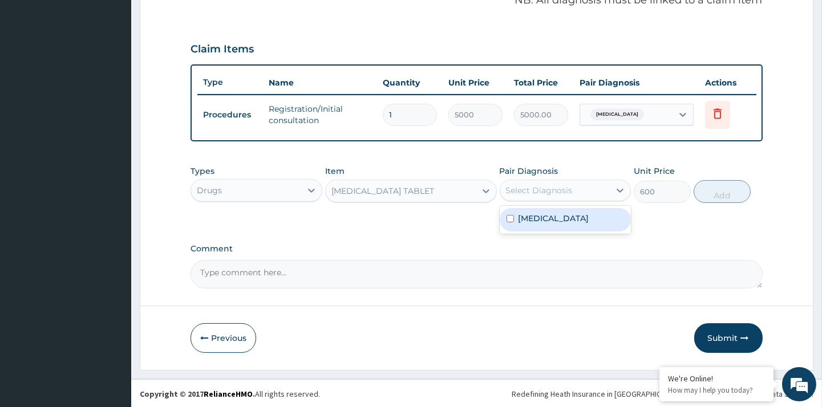
click at [556, 185] on div "Select Diagnosis" at bounding box center [539, 190] width 67 height 11
click at [542, 215] on label "Malaria" at bounding box center [553, 218] width 71 height 11
checkbox input "true"
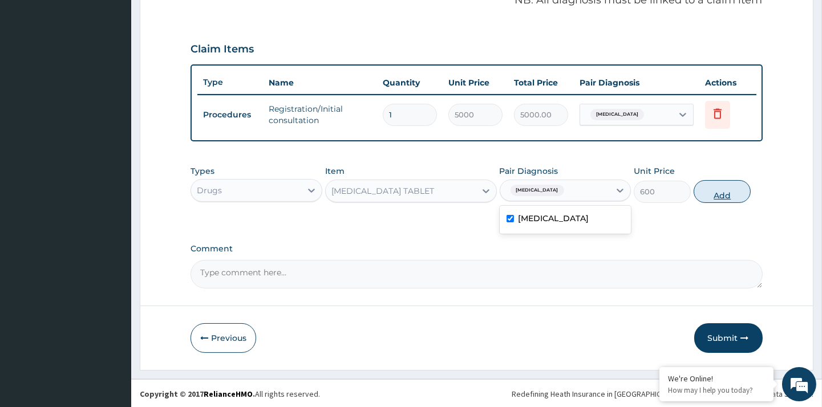
click at [729, 190] on button "Add" at bounding box center [721, 191] width 57 height 23
type input "0"
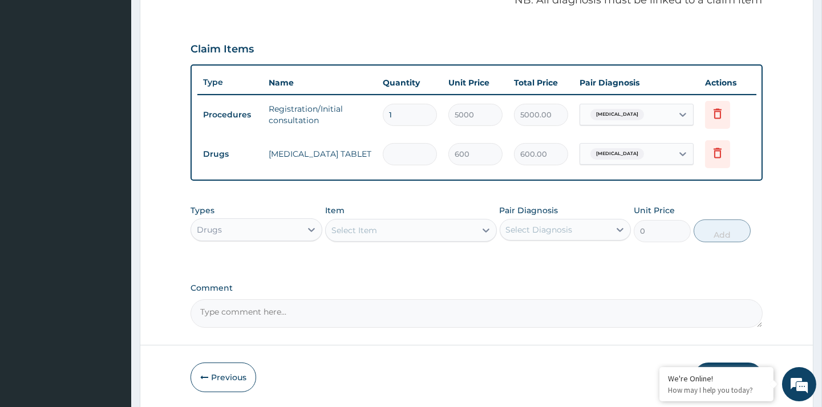
type input "0.00"
type input "6"
type input "3600.00"
type input "6"
click at [396, 225] on div "Select Item" at bounding box center [401, 230] width 150 height 18
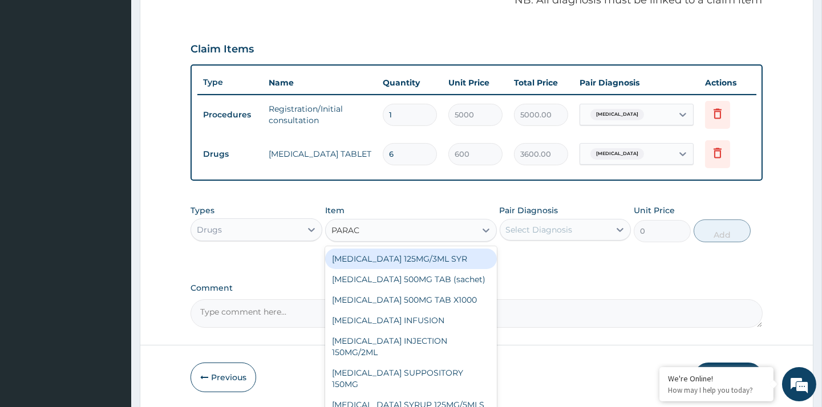
type input "PARACE"
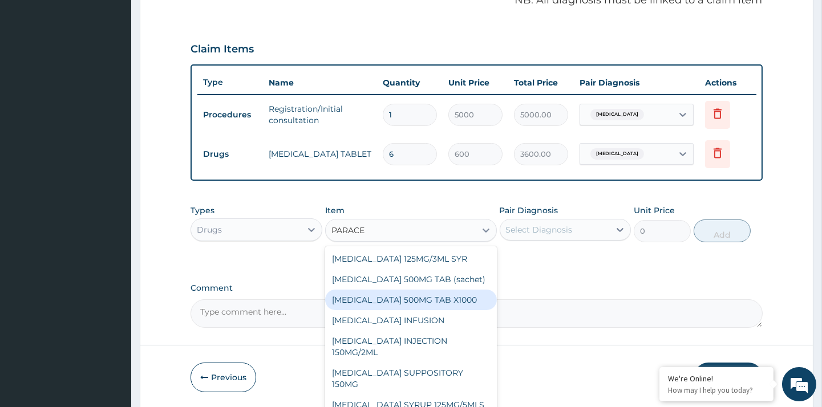
click at [466, 301] on div "PARACETAMOL 500MG TAB X1000" at bounding box center [411, 300] width 172 height 21
type input "20"
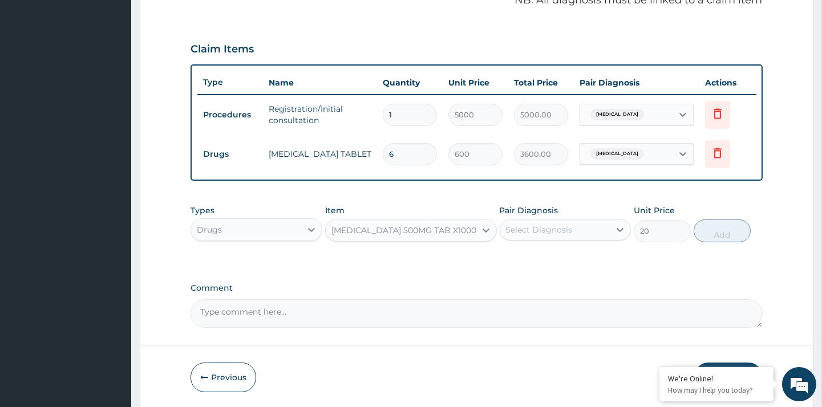
click at [569, 233] on div "Select Diagnosis" at bounding box center [539, 229] width 67 height 11
click at [546, 264] on div "Malaria" at bounding box center [565, 258] width 131 height 23
checkbox input "true"
click at [717, 236] on button "Add" at bounding box center [721, 231] width 57 height 23
type input "0"
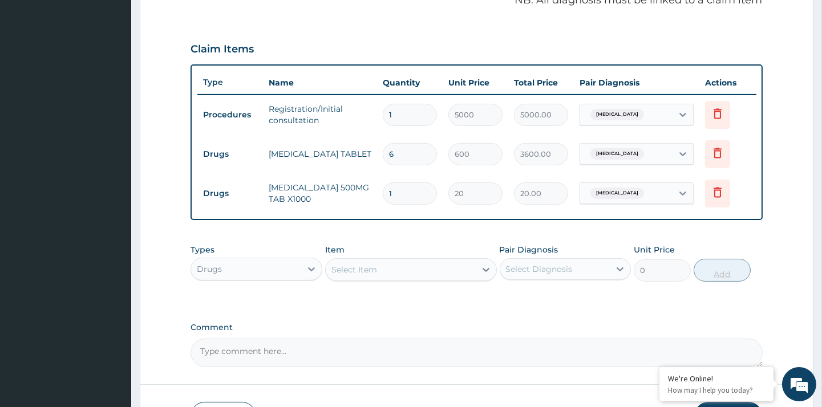
type input "18"
type input "360.00"
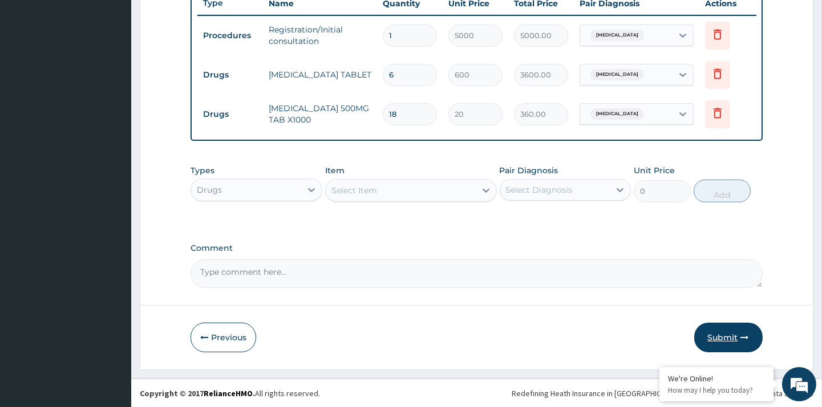
type input "18"
click at [729, 339] on button "Submit" at bounding box center [728, 338] width 68 height 30
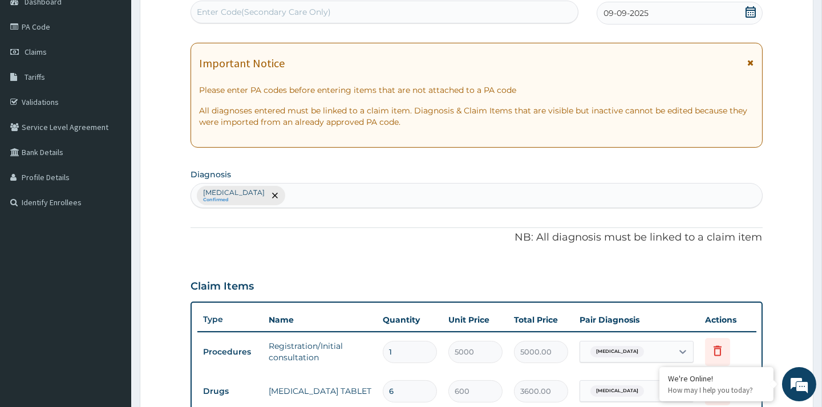
scroll to position [0, 0]
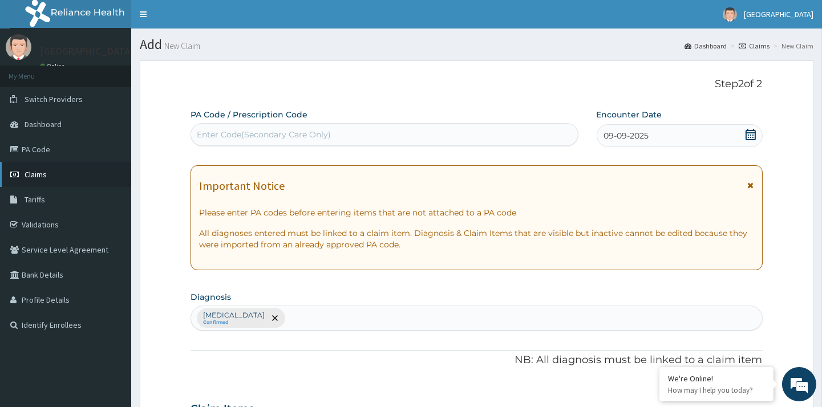
click at [34, 172] on span "Claims" at bounding box center [36, 174] width 22 height 10
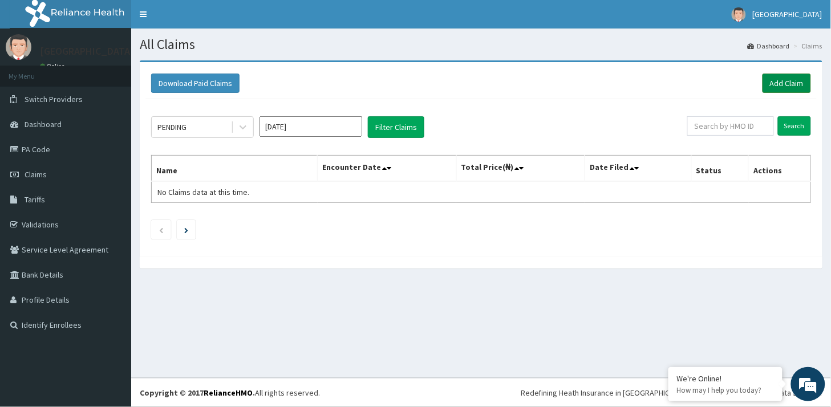
click at [778, 84] on link "Add Claim" at bounding box center [786, 83] width 48 height 19
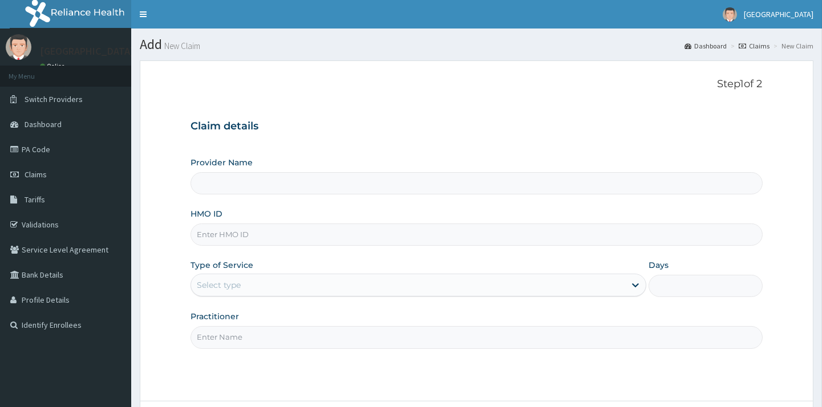
type input "[GEOGRAPHIC_DATA]"
type input "D"
type input "FDF/10024/A"
click at [386, 286] on div "Select type" at bounding box center [408, 285] width 434 height 18
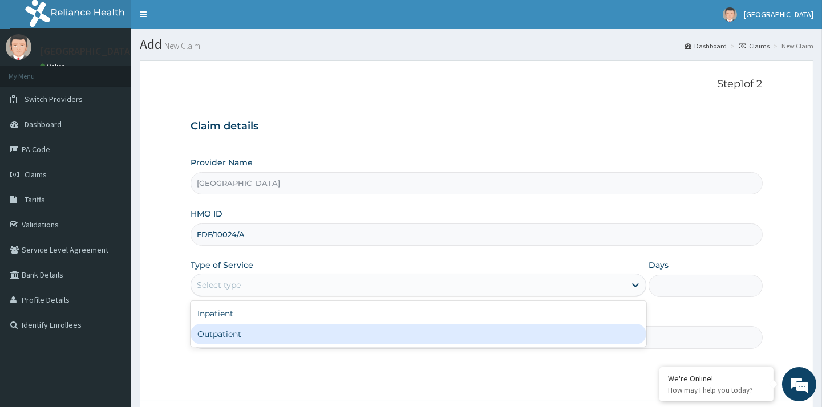
click at [208, 333] on div "Outpatient" at bounding box center [418, 334] width 456 height 21
type input "1"
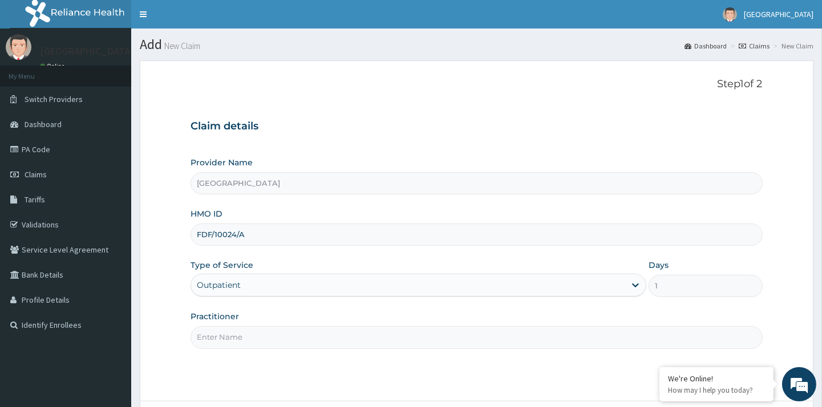
scroll to position [96, 0]
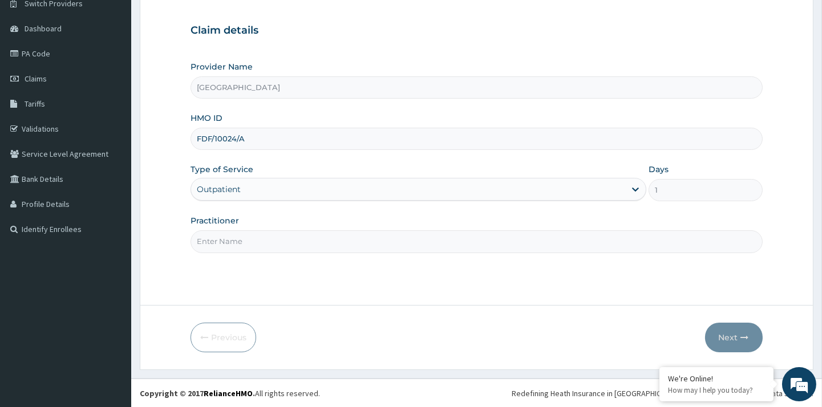
click at [225, 227] on div "Practitioner" at bounding box center [475, 234] width 571 height 38
click at [230, 240] on input "Practitioner" at bounding box center [475, 241] width 571 height 22
type input "DR UMAR"
click at [729, 335] on button "Next" at bounding box center [734, 338] width 58 height 30
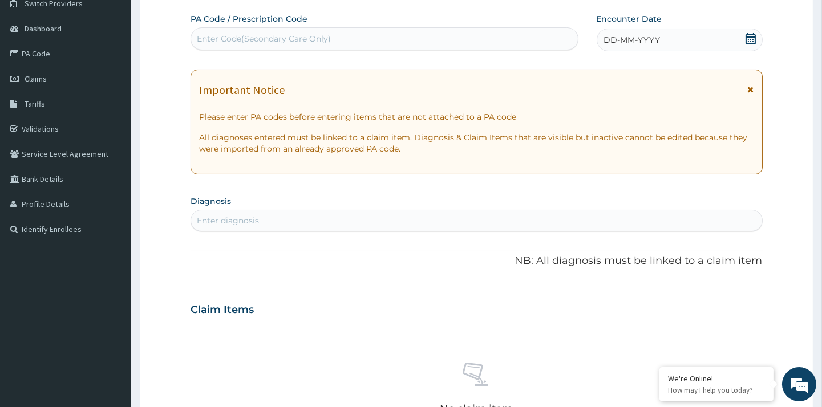
click at [749, 36] on icon at bounding box center [750, 38] width 10 height 11
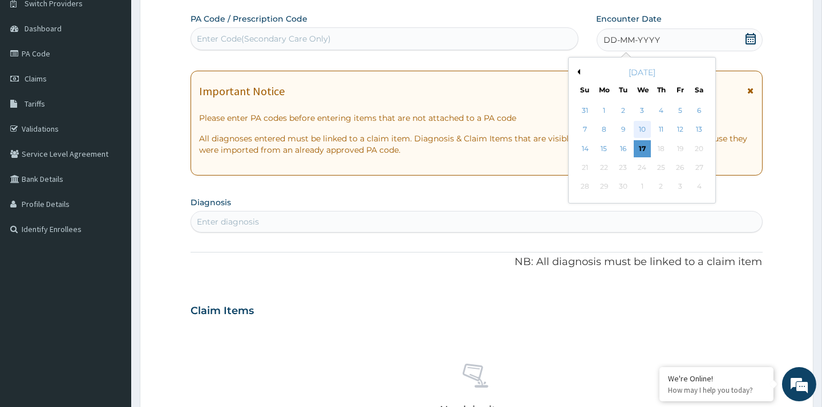
click at [645, 128] on div "10" at bounding box center [641, 129] width 17 height 17
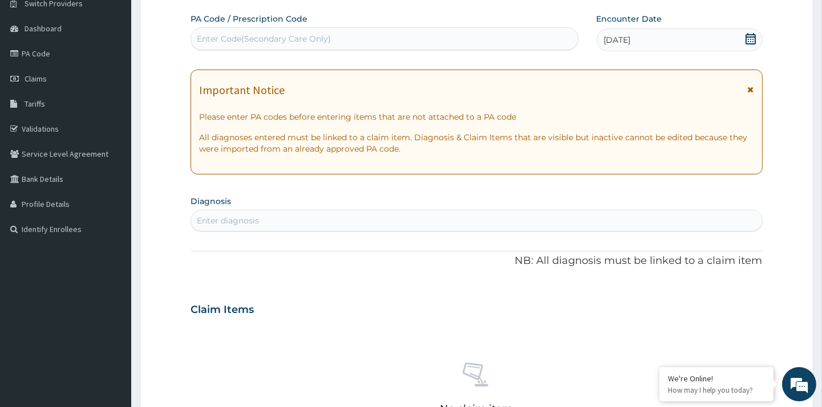
click at [265, 218] on div "Enter diagnosis" at bounding box center [476, 221] width 570 height 18
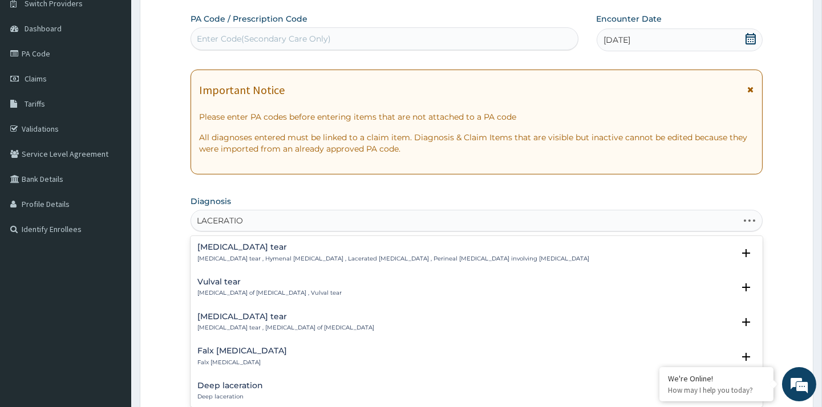
type input "LACERATION"
click at [219, 382] on h4 "Deep laceration" at bounding box center [230, 386] width 66 height 9
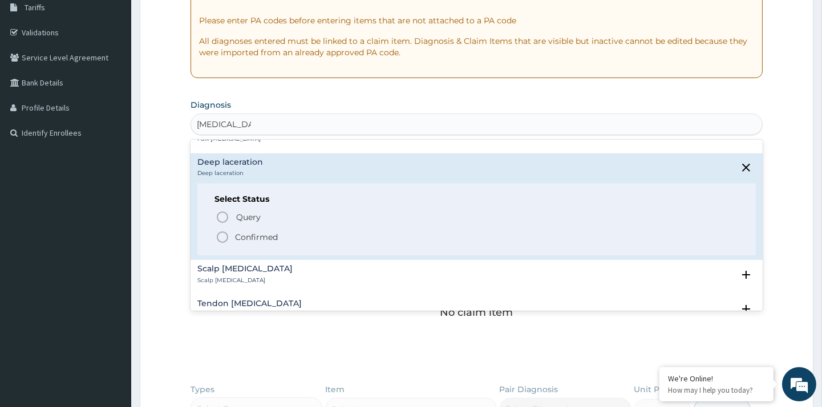
scroll to position [152, 0]
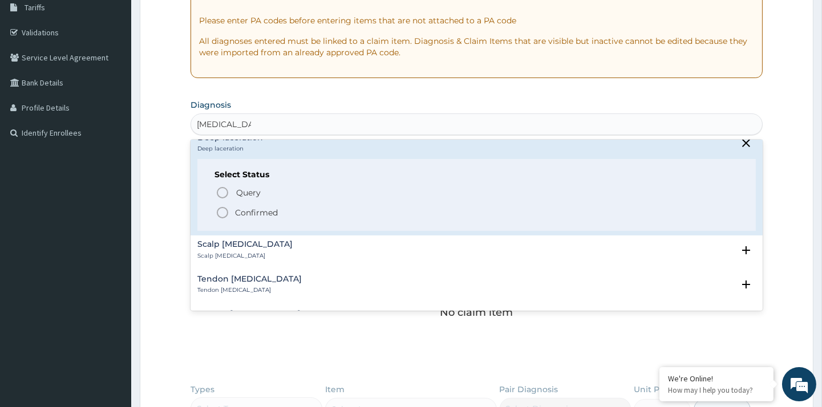
click at [221, 212] on icon "status option filled" at bounding box center [223, 213] width 14 height 14
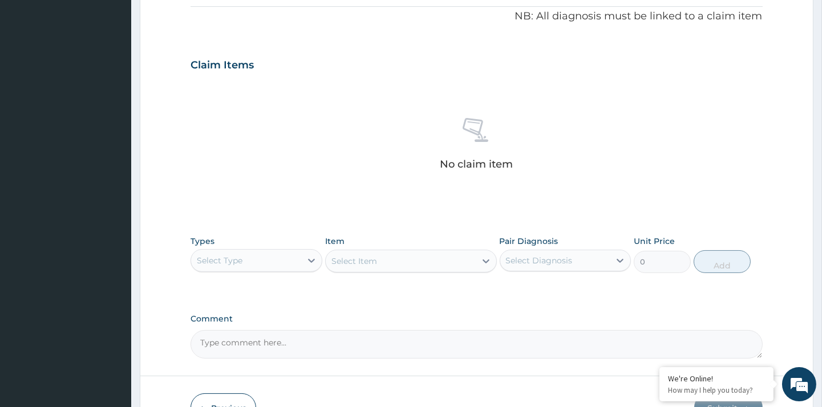
scroll to position [375, 0]
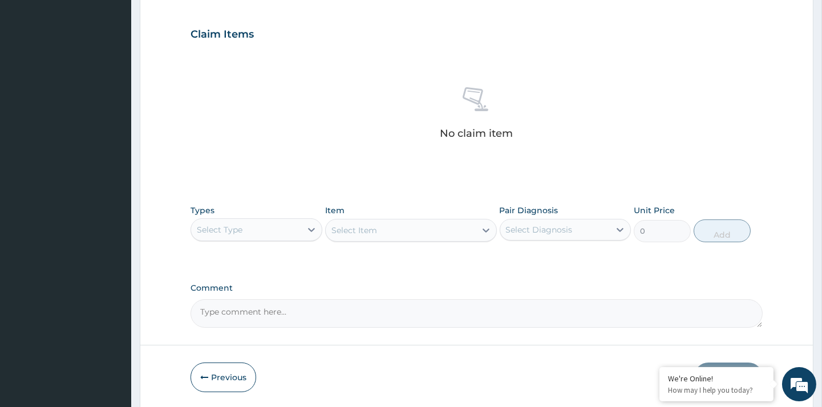
click at [280, 225] on div "Select Type" at bounding box center [245, 230] width 109 height 18
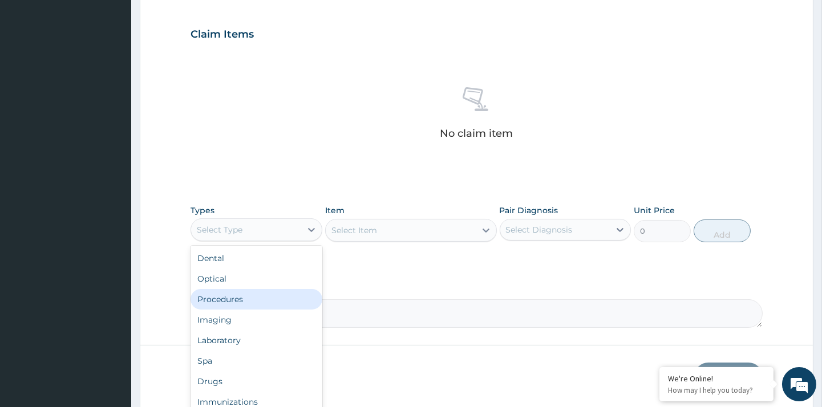
click at [246, 295] on div "Procedures" at bounding box center [255, 299] width 131 height 21
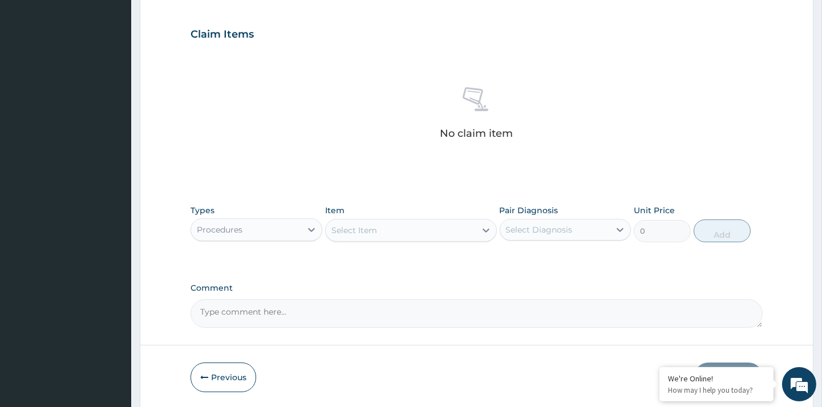
click at [401, 226] on div "Select Item" at bounding box center [401, 230] width 150 height 18
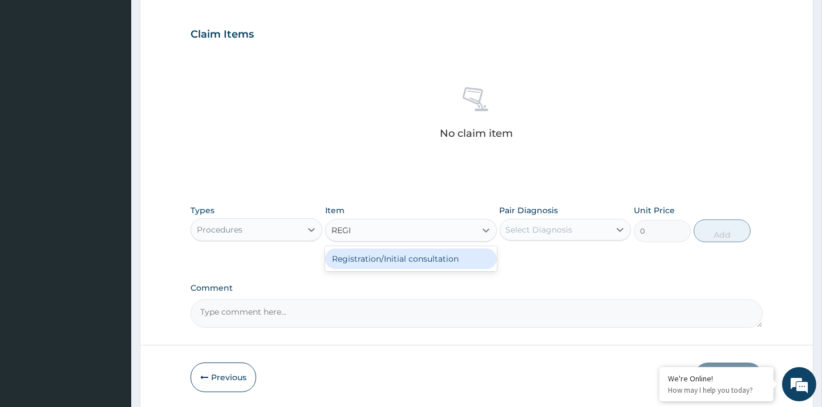
type input "REGIS"
type input "5000"
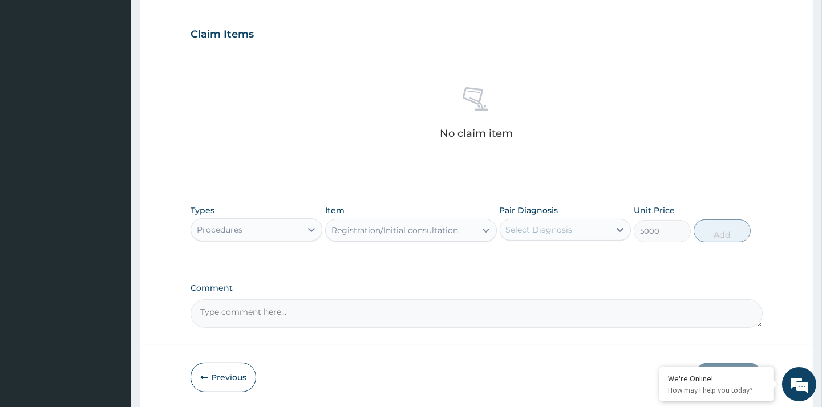
click at [570, 225] on div "Select Diagnosis" at bounding box center [539, 229] width 67 height 11
click at [569, 253] on label "Deep laceration" at bounding box center [551, 257] width 66 height 11
checkbox input "true"
click at [715, 230] on button "Add" at bounding box center [721, 231] width 57 height 23
type input "0"
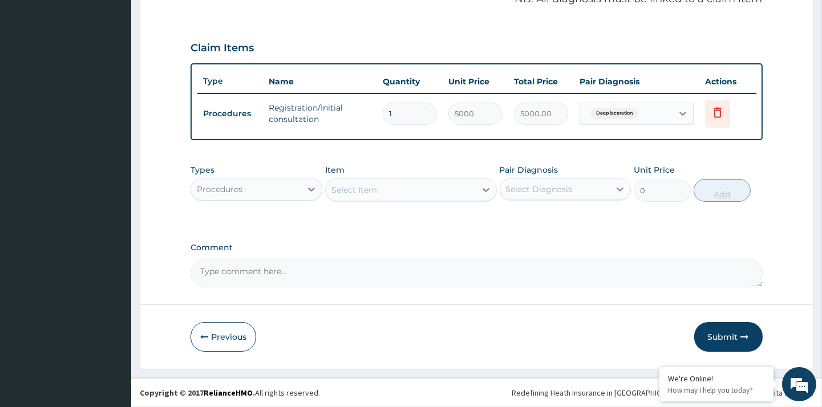
scroll to position [360, 0]
click at [241, 181] on div "Procedures" at bounding box center [245, 190] width 109 height 18
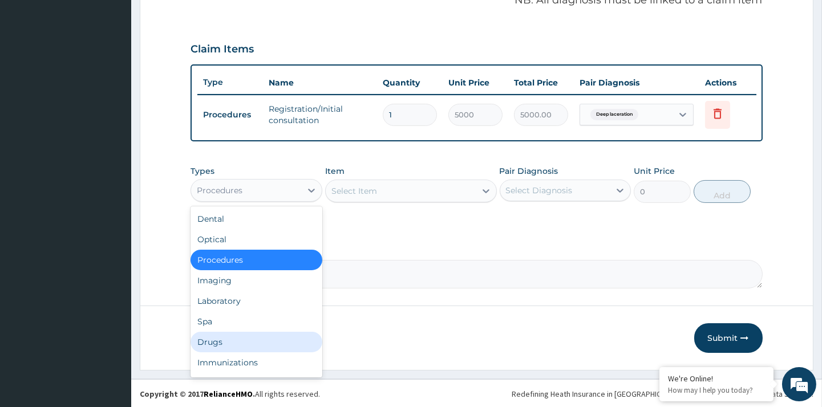
click at [225, 343] on div "Drugs" at bounding box center [255, 342] width 131 height 21
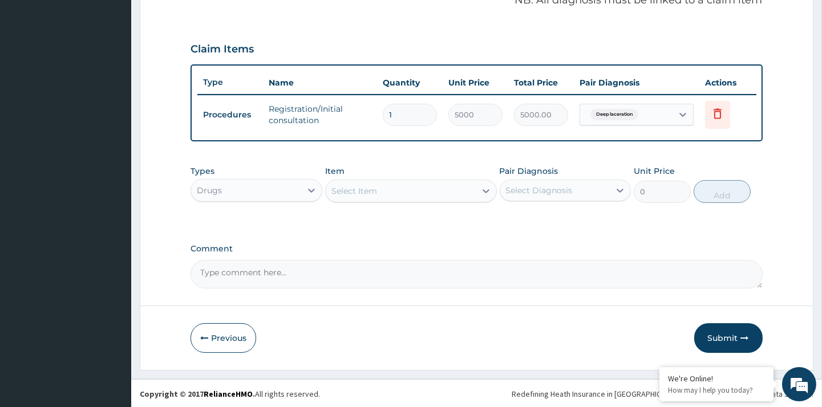
click at [444, 196] on div "Select Item" at bounding box center [401, 191] width 150 height 18
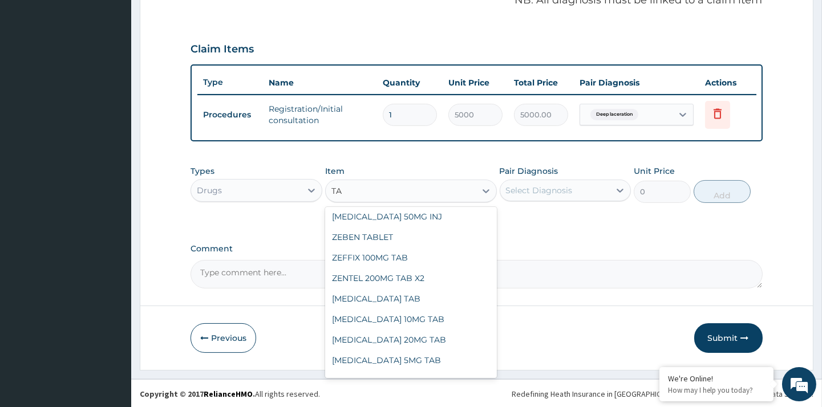
scroll to position [0, 0]
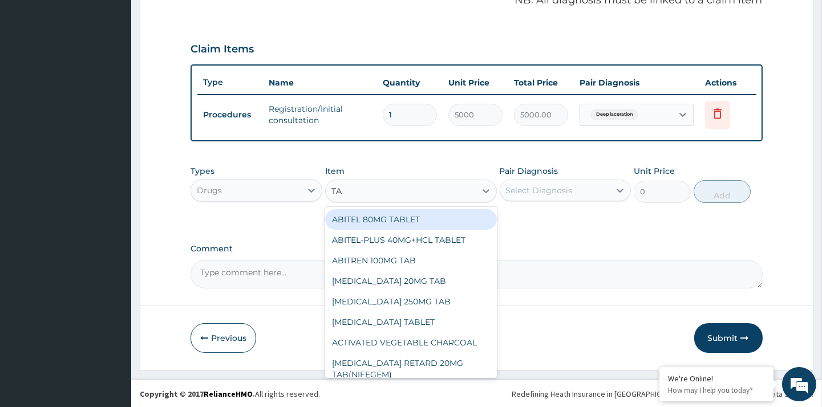
type input "T"
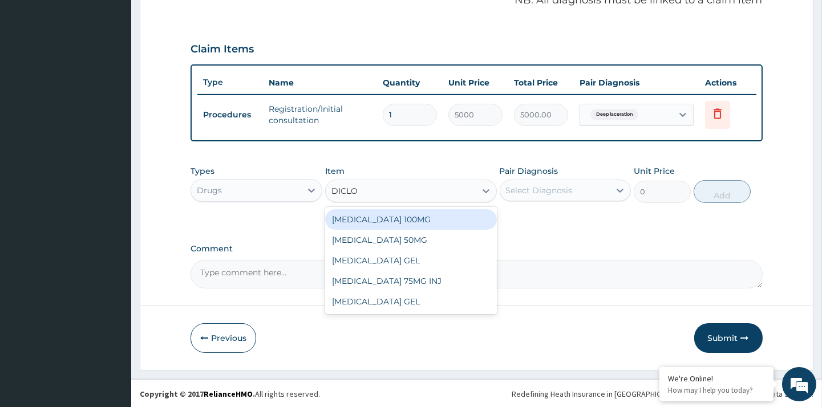
type input "DICLOF"
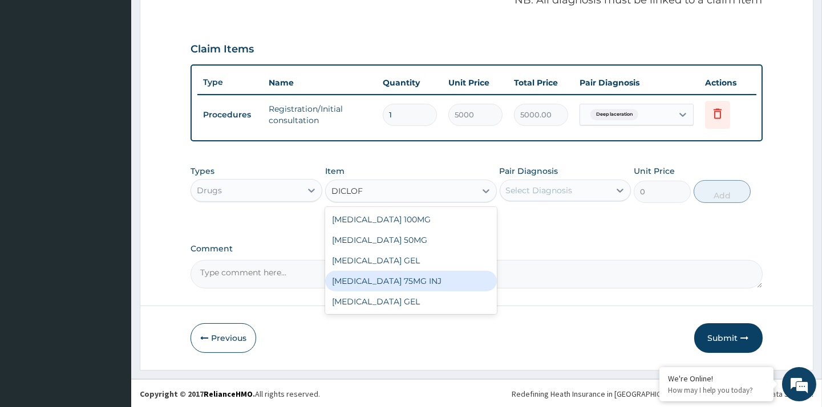
click at [478, 282] on div "DICLOFENAC SODIUM 75MG INJ" at bounding box center [411, 281] width 172 height 21
type input "500"
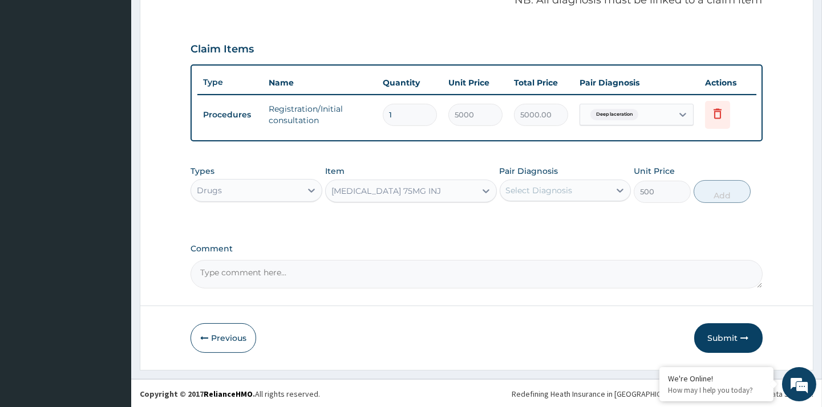
click at [543, 185] on div "Select Diagnosis" at bounding box center [539, 190] width 67 height 11
click at [550, 213] on label "Deep laceration" at bounding box center [551, 218] width 66 height 11
checkbox input "true"
click at [713, 190] on button "Add" at bounding box center [721, 191] width 57 height 23
type input "0"
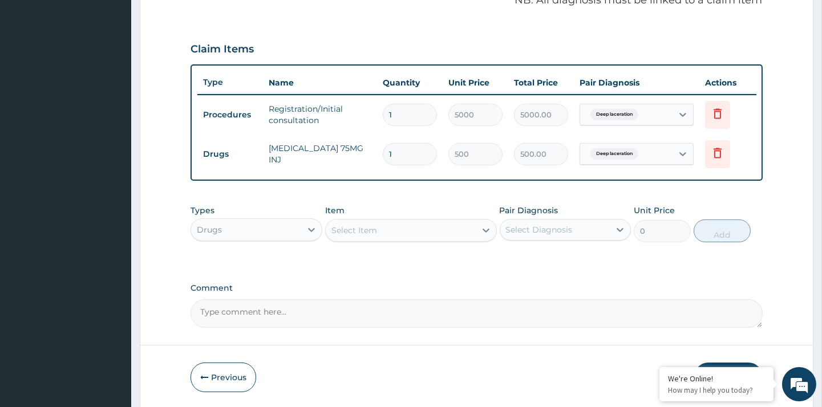
click at [388, 234] on div "Select Item" at bounding box center [401, 230] width 150 height 18
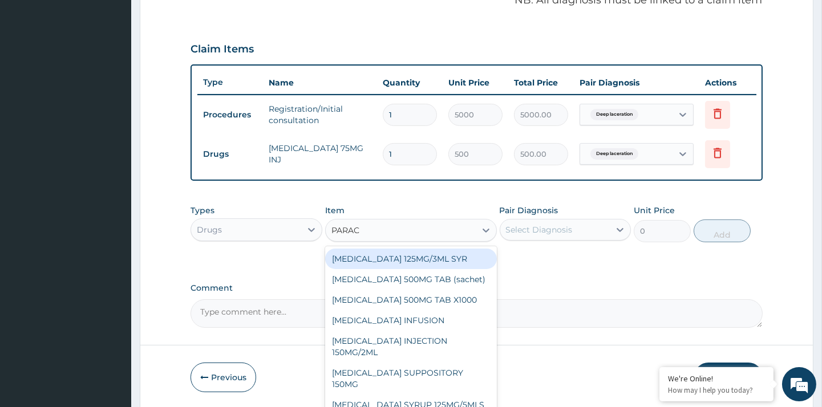
type input "PARACE"
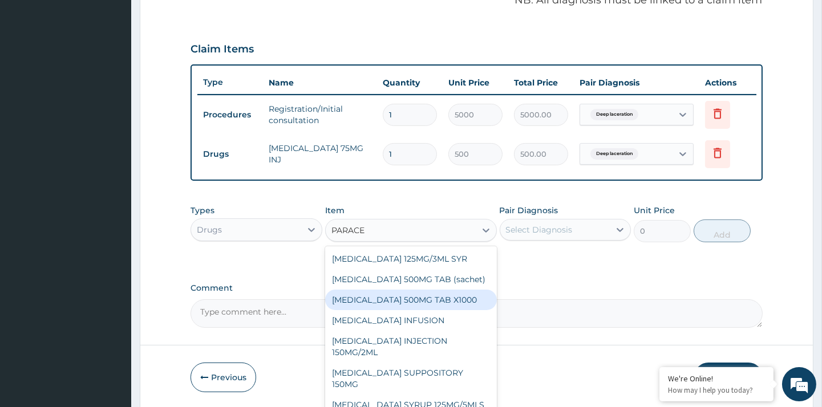
click at [447, 305] on div "PARACETAMOL 500MG TAB X1000" at bounding box center [411, 300] width 172 height 21
type input "20"
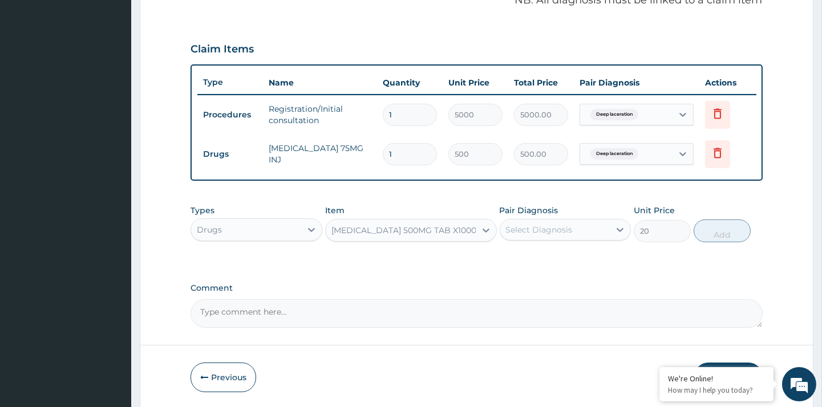
click at [559, 234] on div "Select Diagnosis" at bounding box center [539, 229] width 67 height 11
click at [552, 259] on label "Deep laceration" at bounding box center [551, 257] width 66 height 11
checkbox input "true"
click at [712, 234] on button "Add" at bounding box center [721, 231] width 57 height 23
type input "0"
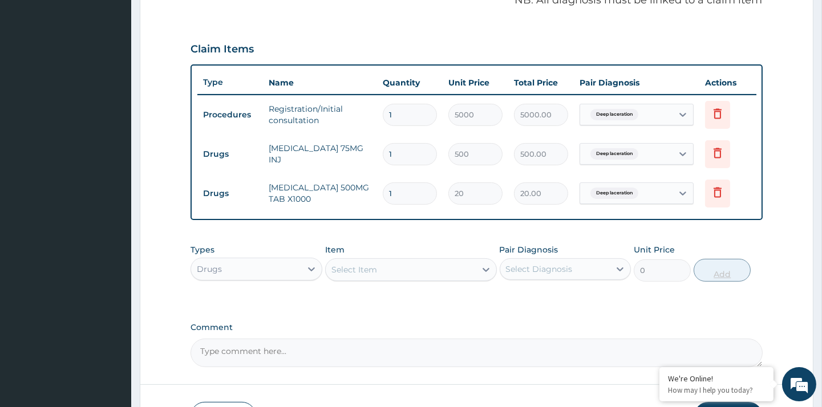
type input "18"
type input "360.00"
type input "18"
click at [391, 261] on div "Select Item" at bounding box center [401, 270] width 150 height 18
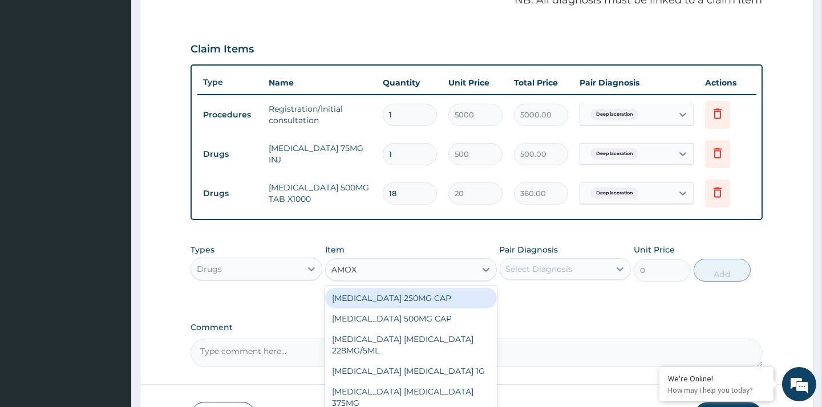
type input "AMOXI"
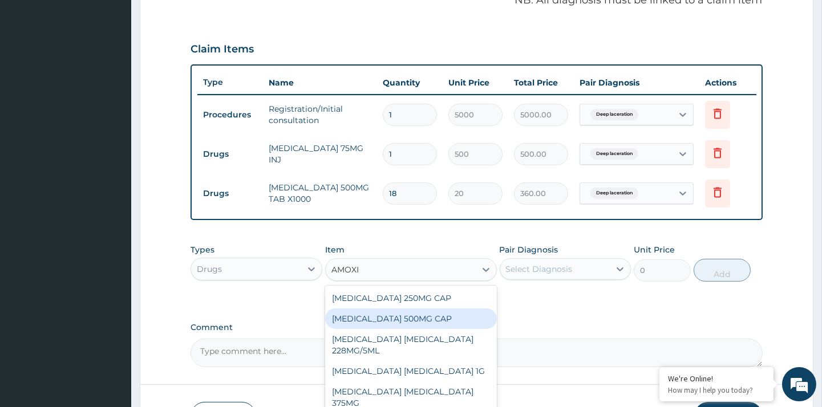
click at [416, 315] on div "AMOXICILLIN 500MG CAP" at bounding box center [411, 319] width 172 height 21
type input "100"
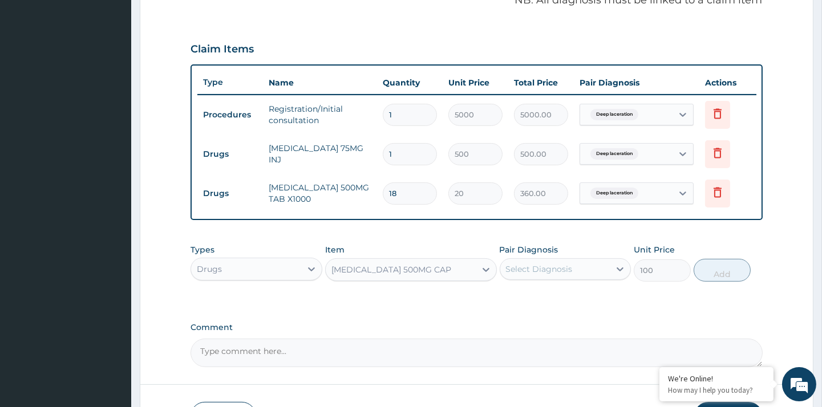
click at [530, 261] on div "Select Diagnosis" at bounding box center [554, 269] width 109 height 18
click at [527, 303] on div "Deep laceration" at bounding box center [565, 298] width 131 height 23
checkbox input "true"
click at [720, 271] on button "Add" at bounding box center [721, 270] width 57 height 23
type input "0"
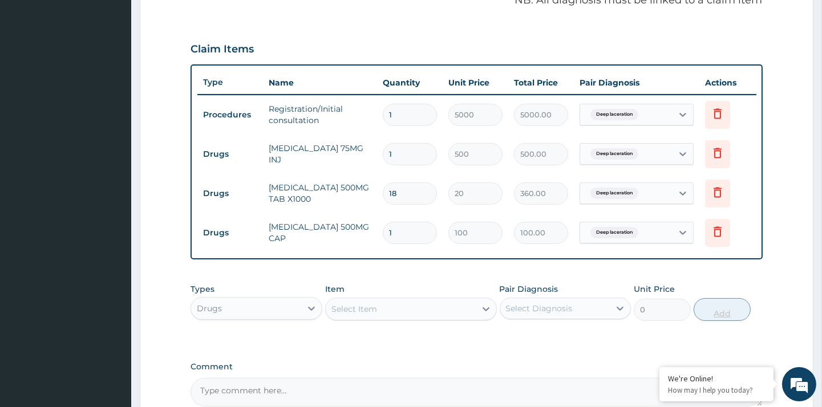
type input "10"
type input "1000.00"
type input "10"
click at [363, 309] on div "Select Item" at bounding box center [354, 308] width 46 height 11
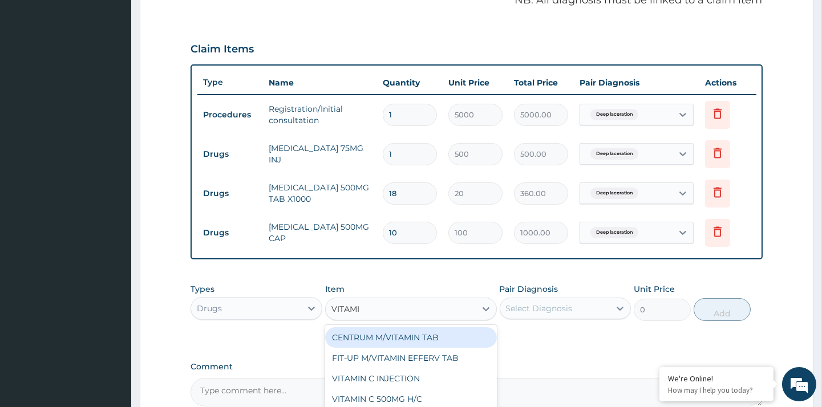
type input "VITAMIN"
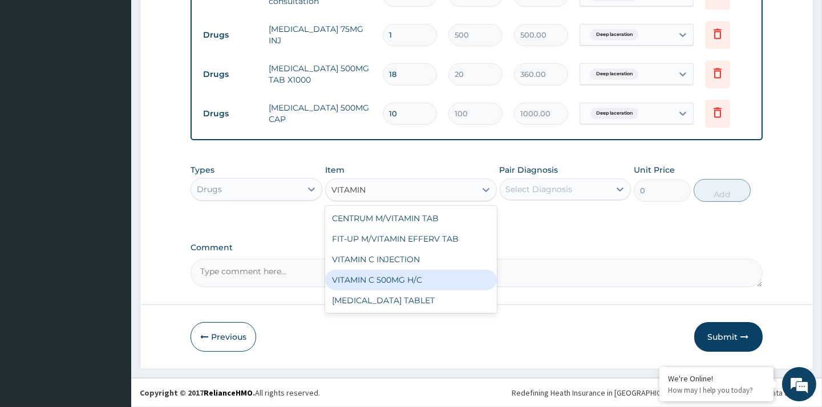
click at [381, 282] on div "VITAMIN C 500MG H/C" at bounding box center [411, 280] width 172 height 21
type input "100"
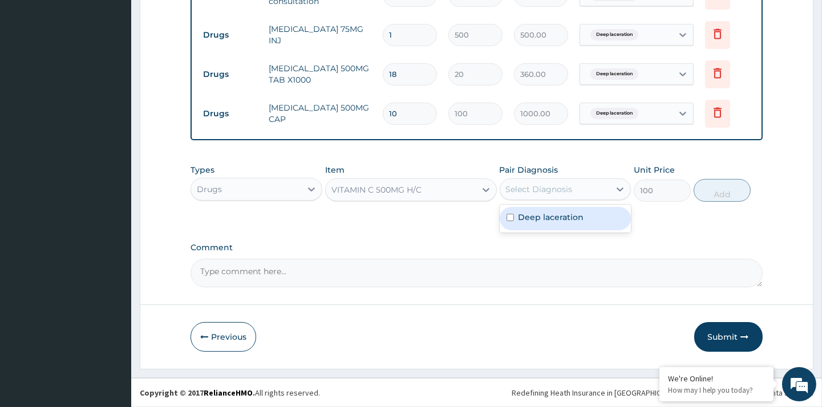
click at [550, 187] on div "Select Diagnosis" at bounding box center [539, 189] width 67 height 11
click at [552, 215] on label "Deep laceration" at bounding box center [551, 217] width 66 height 11
checkbox input "true"
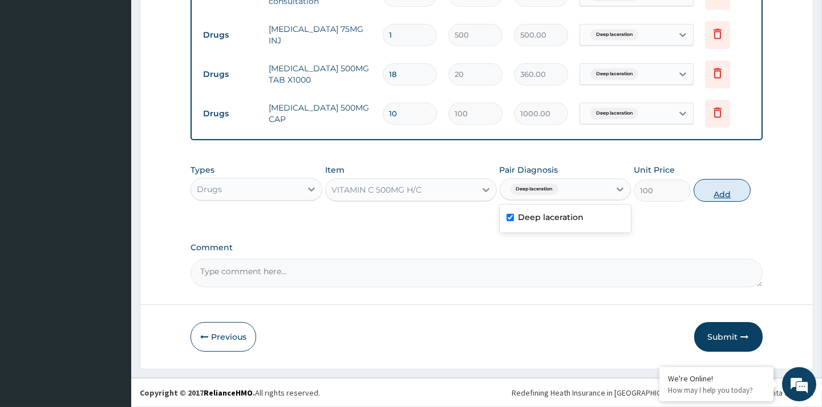
click at [723, 191] on button "Add" at bounding box center [721, 190] width 57 height 23
type input "0"
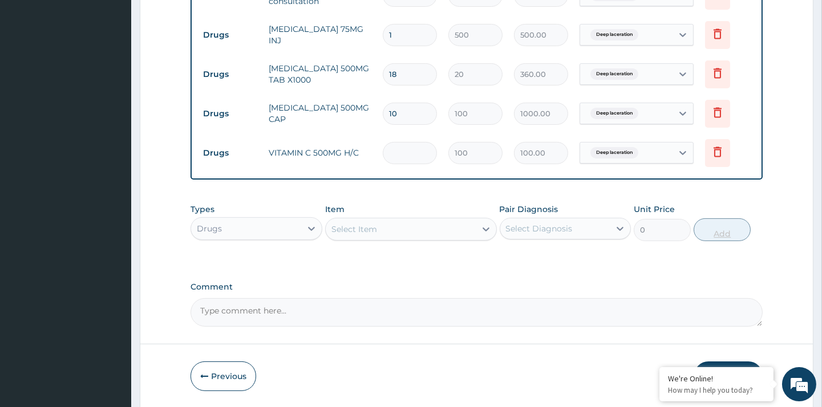
type input "0.00"
type input "5"
type input "500.00"
type input "5"
click at [705, 264] on div "Types Drugs Item Select Item Pair Diagnosis Select Diagnosis Unit Price 0 Add" at bounding box center [475, 231] width 571 height 66
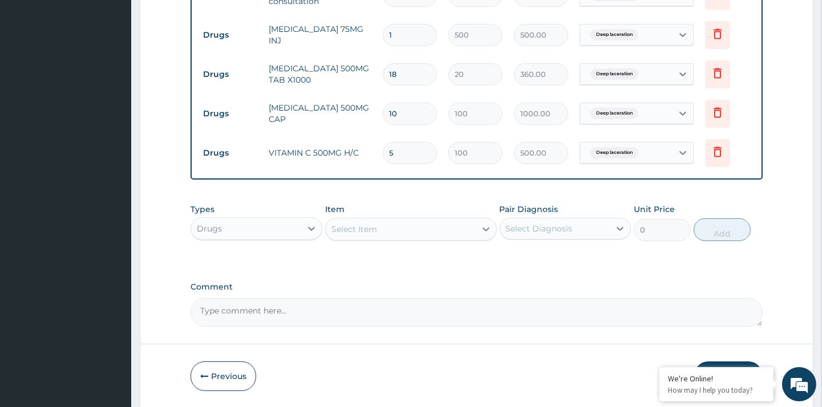
scroll to position [518, 0]
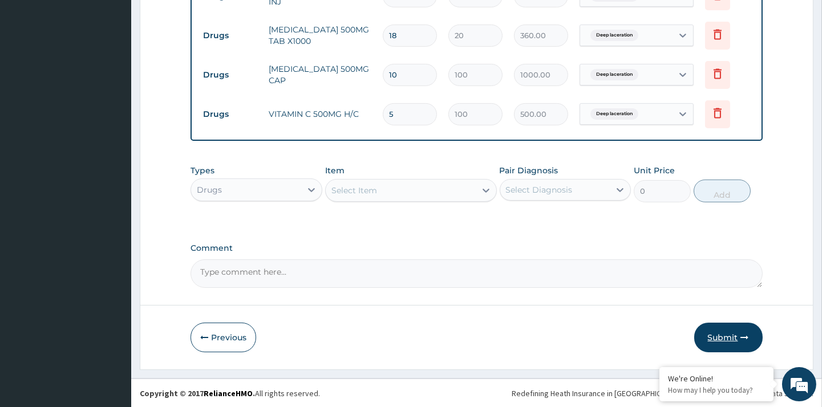
click at [715, 338] on button "Submit" at bounding box center [728, 338] width 68 height 30
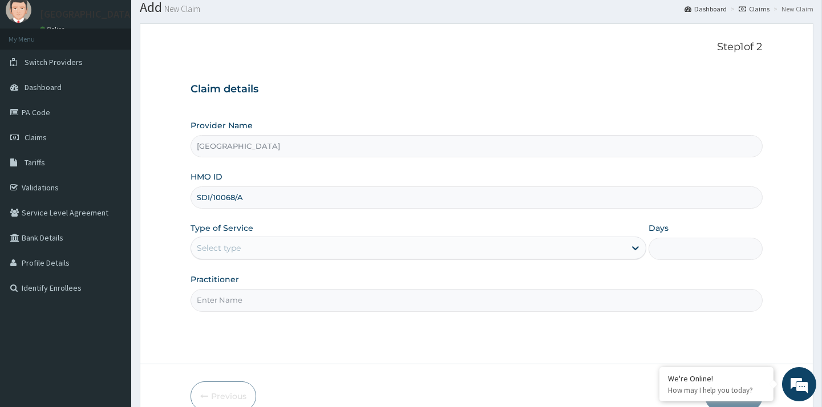
type input "SDI/10068/A"
click at [322, 249] on div "Select type" at bounding box center [408, 248] width 434 height 18
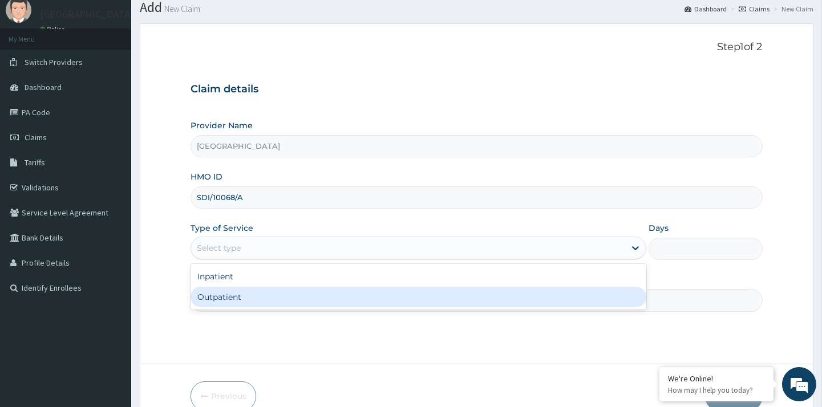
click at [242, 292] on div "Outpatient" at bounding box center [418, 297] width 456 height 21
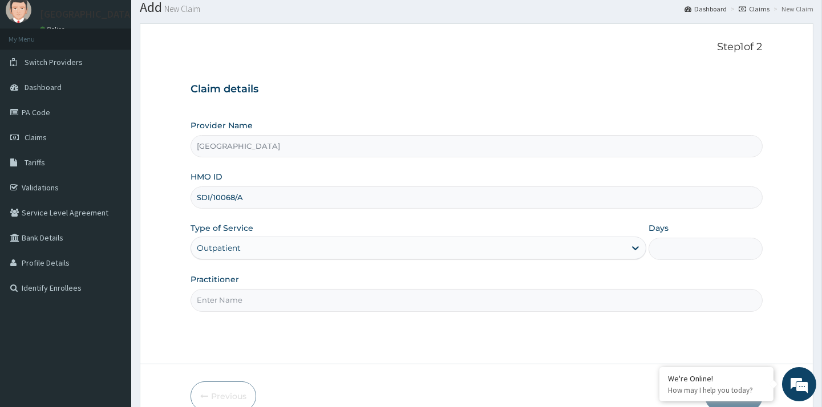
type input "1"
click at [258, 300] on input "Practitioner" at bounding box center [475, 300] width 571 height 22
type input "[PERSON_NAME]"
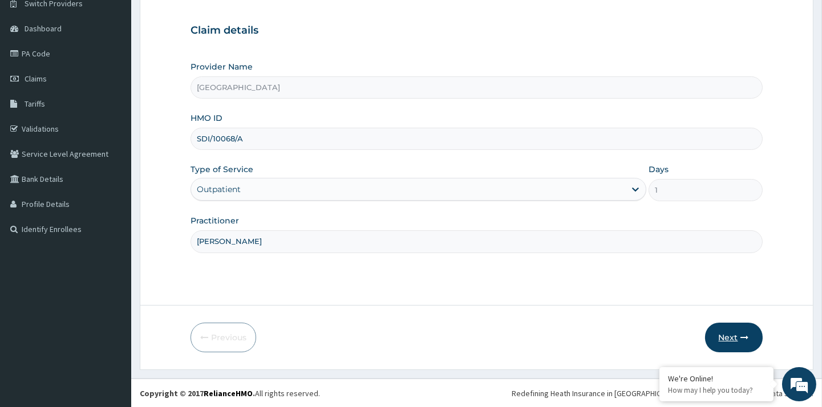
click at [731, 331] on button "Next" at bounding box center [734, 338] width 58 height 30
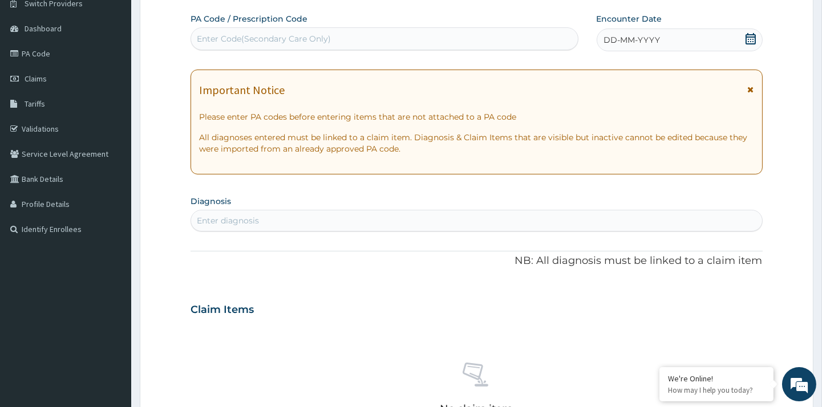
click at [747, 36] on icon at bounding box center [750, 38] width 10 height 11
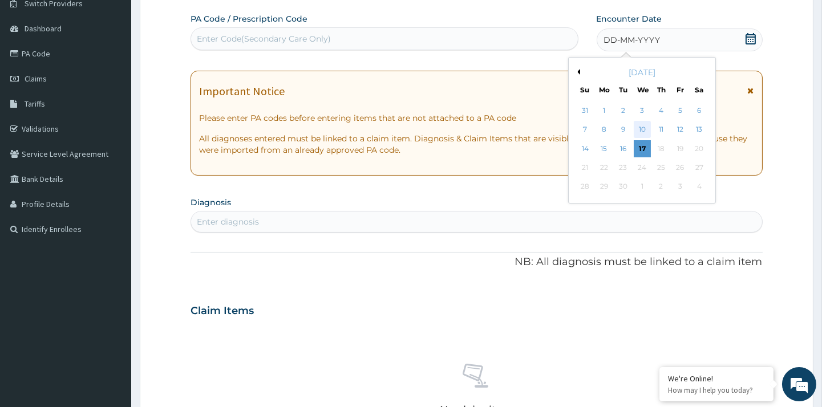
click at [635, 128] on div "10" at bounding box center [641, 129] width 17 height 17
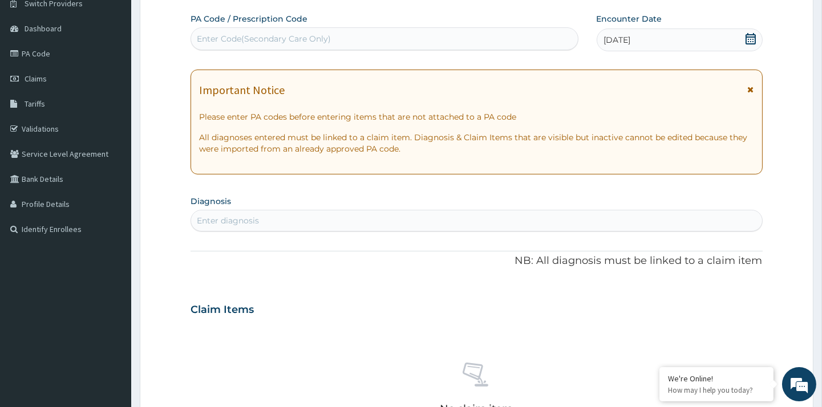
click at [259, 225] on div "Enter diagnosis" at bounding box center [476, 221] width 570 height 18
type input "MALARIA"
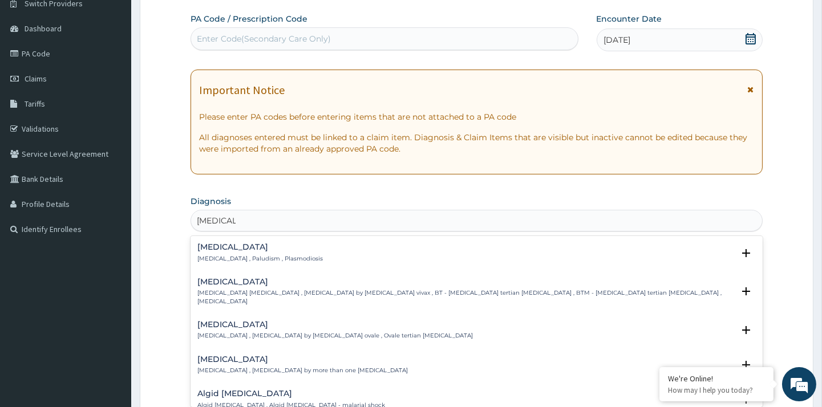
click at [237, 249] on h4 "Malaria" at bounding box center [259, 247] width 125 height 9
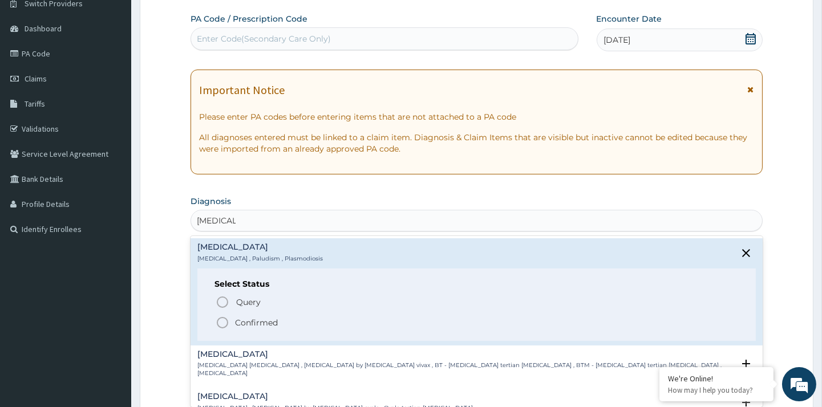
click at [220, 318] on icon "status option filled" at bounding box center [223, 323] width 14 height 14
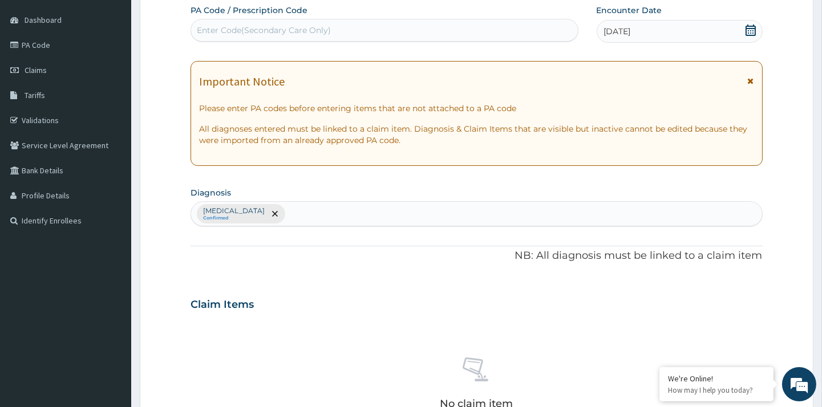
scroll to position [415, 0]
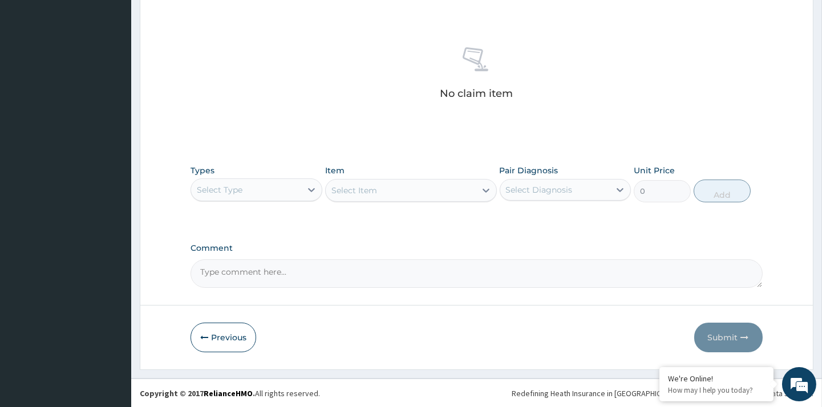
click at [266, 184] on div "Select Type" at bounding box center [245, 190] width 109 height 18
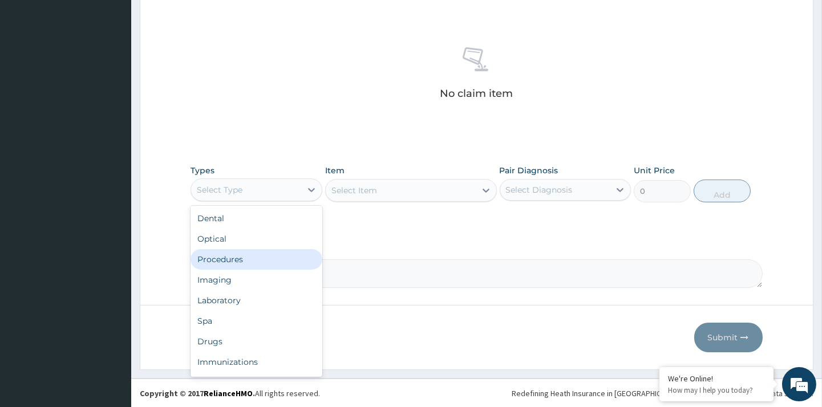
click at [275, 251] on div "Procedures" at bounding box center [255, 259] width 131 height 21
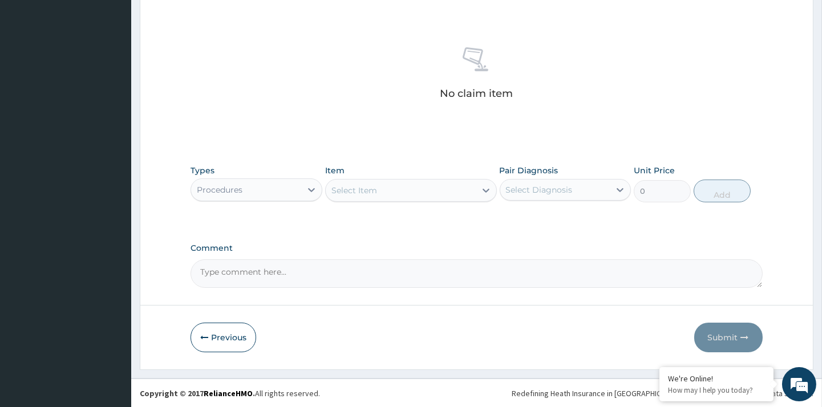
click at [429, 186] on div "Select Item" at bounding box center [401, 190] width 150 height 18
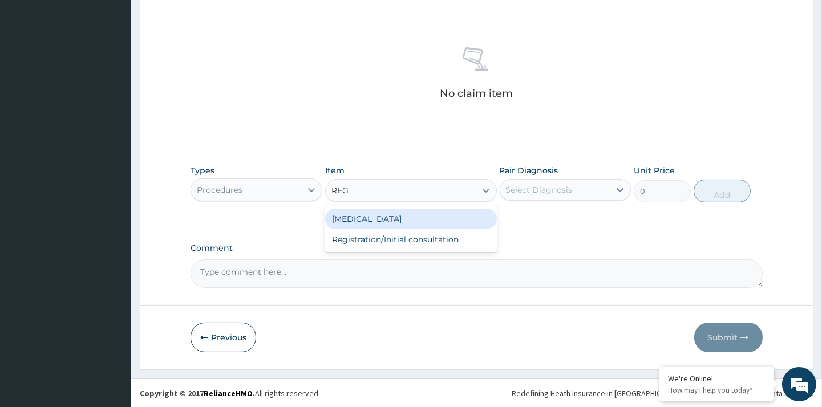
type input "REGI"
type input "5000"
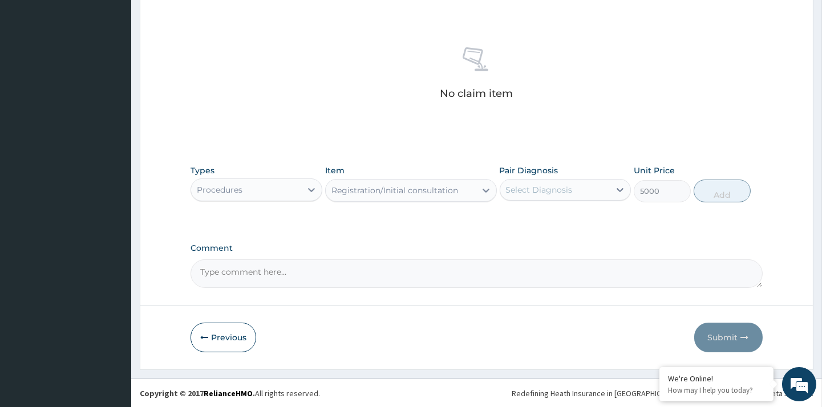
click at [599, 192] on div "Select Diagnosis" at bounding box center [554, 190] width 109 height 18
click at [563, 214] on div "Malaria" at bounding box center [565, 219] width 131 height 23
checkbox input "true"
click at [719, 192] on button "Add" at bounding box center [721, 191] width 57 height 23
type input "0"
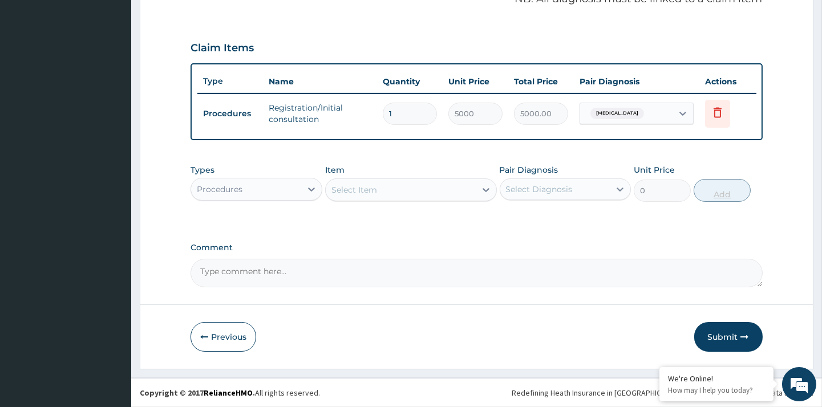
click at [274, 188] on div "Procedures" at bounding box center [245, 189] width 109 height 18
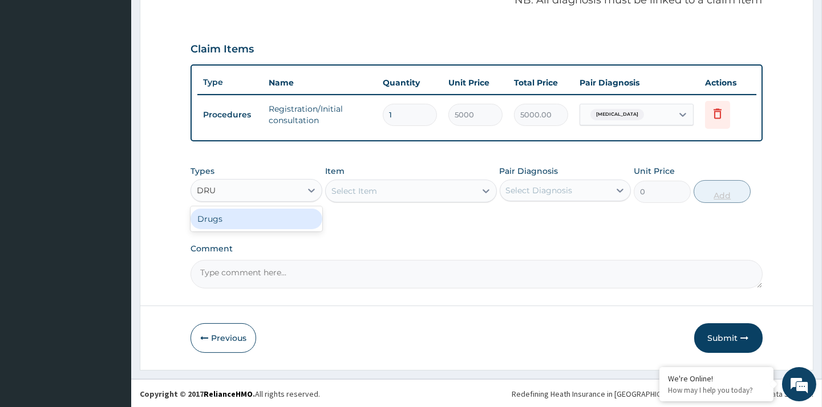
type input "DRUG"
click at [423, 192] on div "Select Item" at bounding box center [411, 191] width 172 height 23
click at [423, 192] on div "Select Item" at bounding box center [401, 191] width 150 height 18
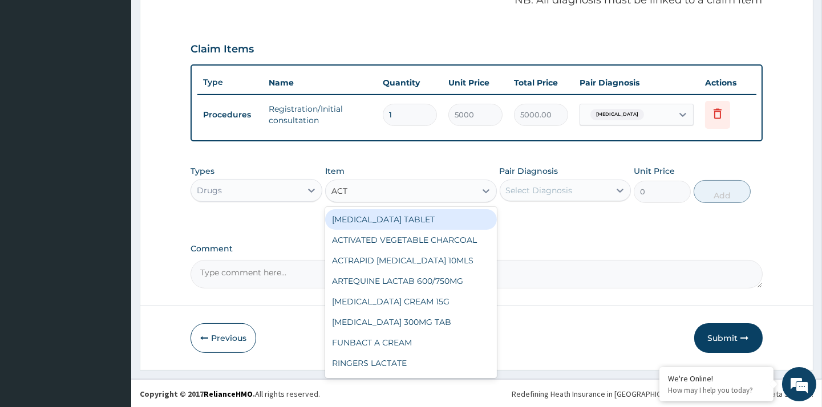
type input "ACTI"
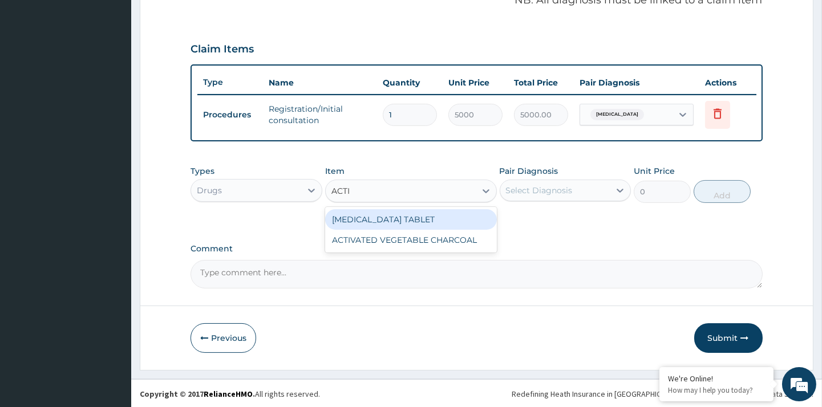
type input "600"
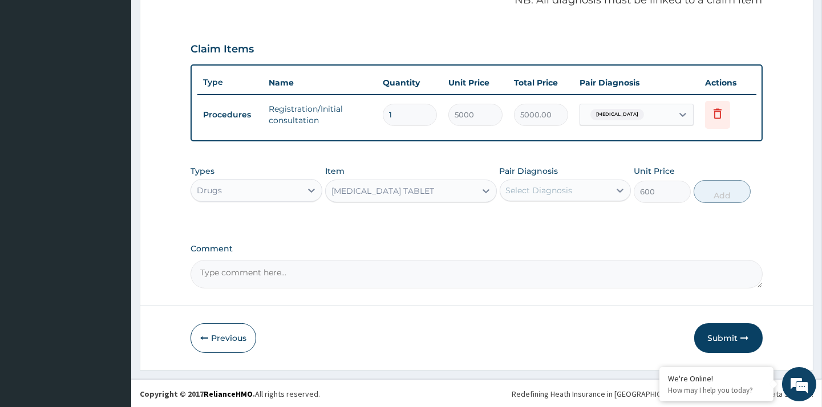
click at [548, 180] on div "Select Diagnosis" at bounding box center [565, 191] width 131 height 22
click at [548, 213] on div "Malaria" at bounding box center [565, 219] width 131 height 23
checkbox input "true"
click at [728, 191] on button "Add" at bounding box center [721, 191] width 57 height 23
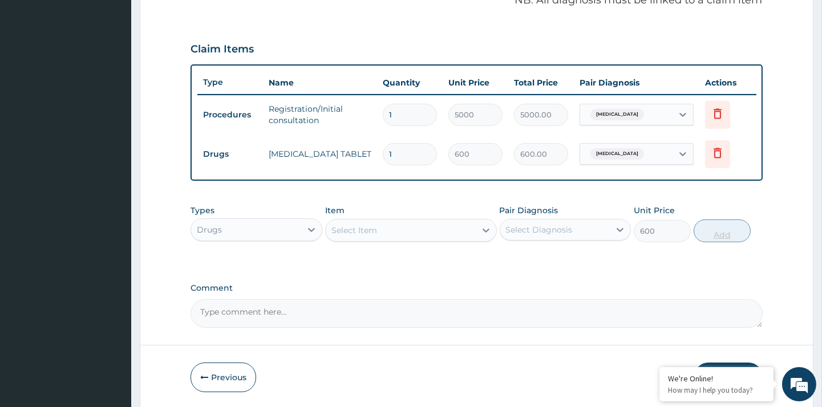
type input "0"
type input "0.00"
type input "6"
type input "3600.00"
type input "6"
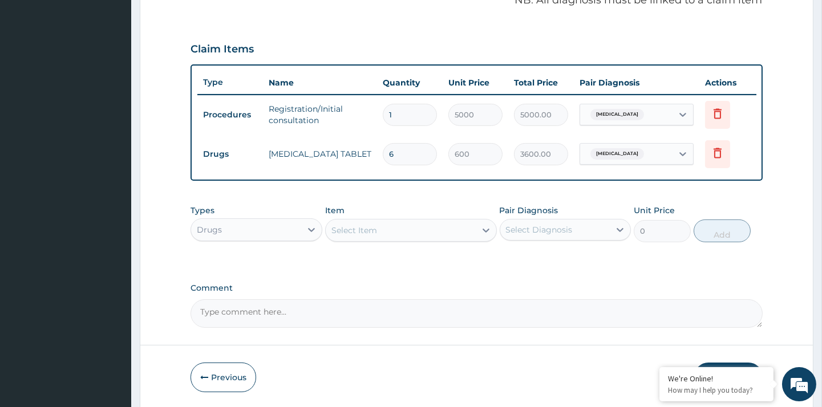
click at [355, 228] on div "Select Item" at bounding box center [354, 230] width 46 height 11
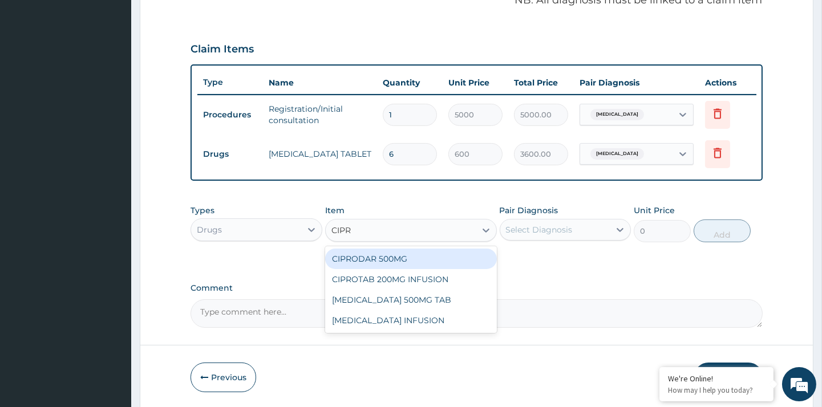
type input "CIPRO"
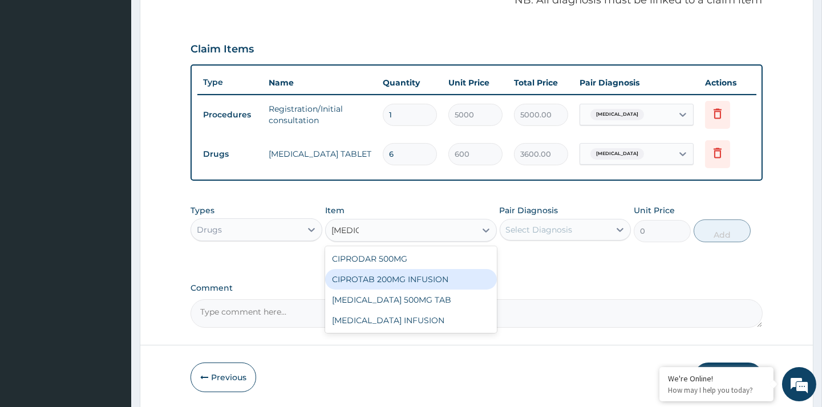
click at [431, 298] on div "[MEDICAL_DATA] 500MG TAB" at bounding box center [411, 300] width 172 height 21
type input "200"
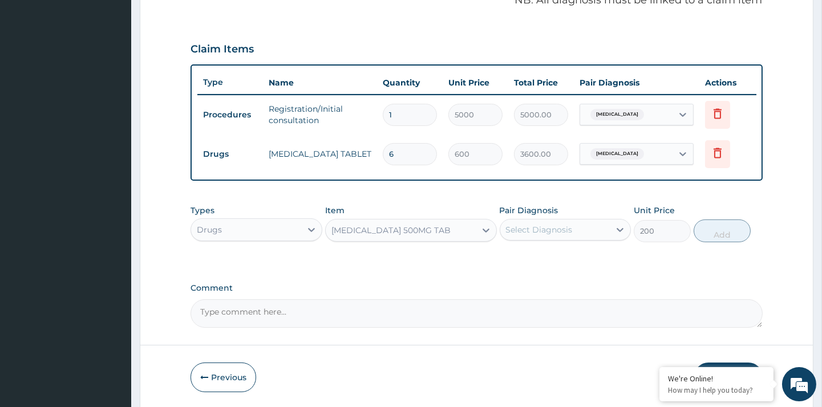
click at [537, 237] on div "Select Diagnosis" at bounding box center [554, 230] width 109 height 18
click at [537, 264] on div "Malaria" at bounding box center [565, 258] width 131 height 23
checkbox input "true"
click at [734, 230] on button "Add" at bounding box center [721, 231] width 57 height 23
type input "0"
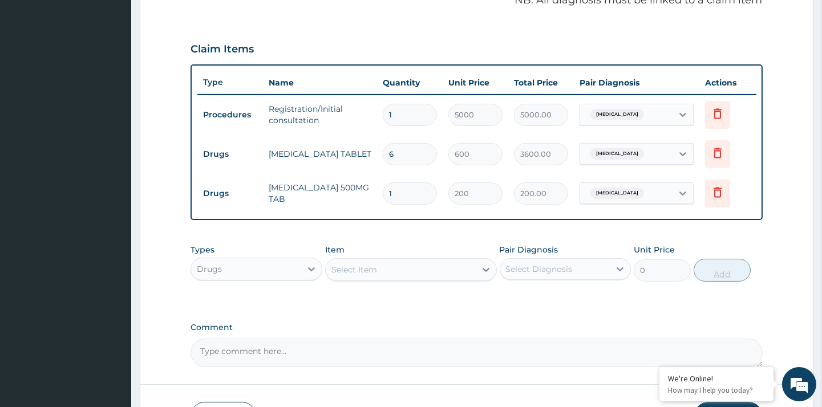
type input "10"
type input "2000.00"
type input "10"
click at [348, 261] on div "Select Item" at bounding box center [401, 270] width 150 height 18
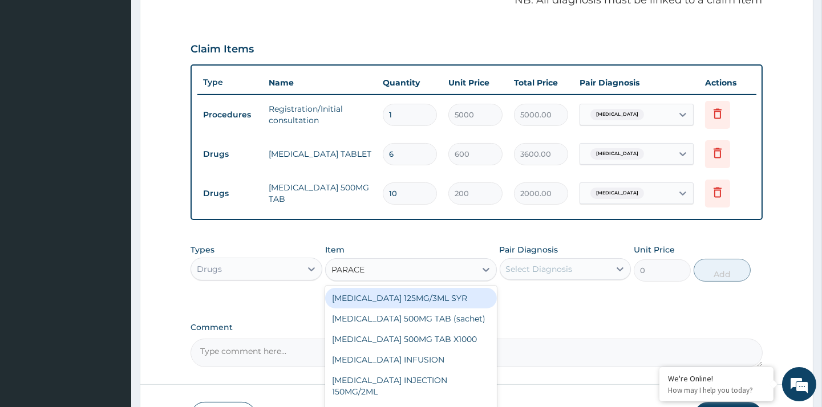
type input "PARACET"
drag, startPoint x: 438, startPoint y: 326, endPoint x: 374, endPoint y: 249, distance: 99.6
click at [374, 249] on div "Item option CIPROXIN 500MG TAB, selected. option PARACETAMOL 125MG/3ML SYR focu…" at bounding box center [411, 263] width 172 height 38
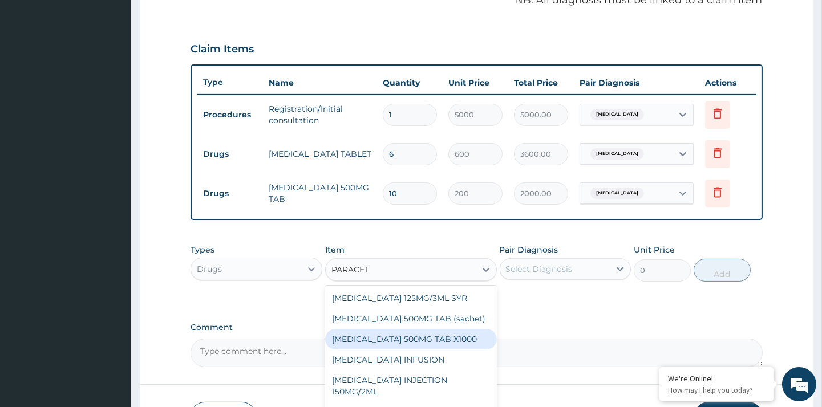
click at [452, 339] on div "[MEDICAL_DATA] 500MG TAB X1000" at bounding box center [411, 339] width 172 height 21
type input "20"
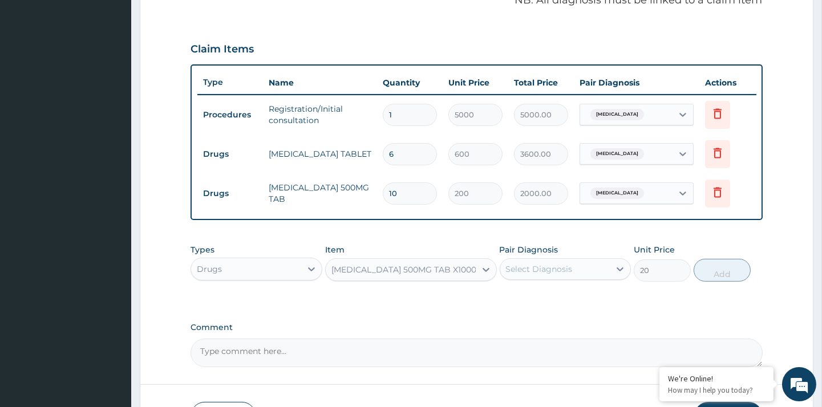
click at [574, 265] on div "Select Diagnosis" at bounding box center [554, 269] width 109 height 18
click at [562, 300] on div "Malaria" at bounding box center [565, 298] width 131 height 23
checkbox input "true"
click at [723, 274] on button "Add" at bounding box center [721, 270] width 57 height 23
type input "0"
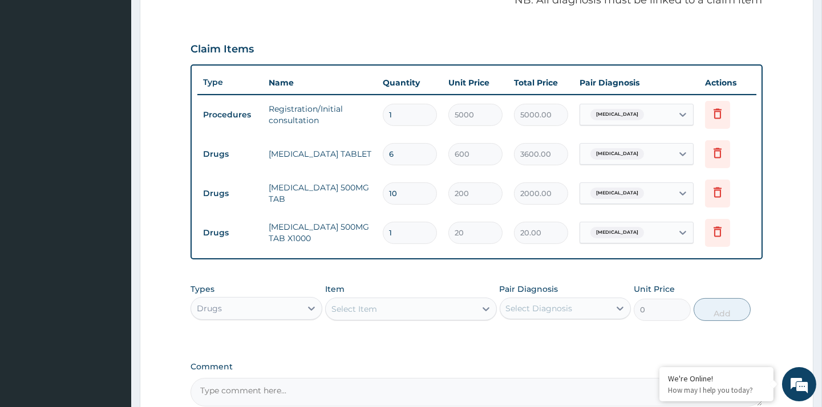
type input "18"
type input "360.00"
type input "18"
click at [350, 274] on div "PA Code / Prescription Code Enter Code(Secondary Care Only) Encounter Date 10-0…" at bounding box center [475, 78] width 571 height 658
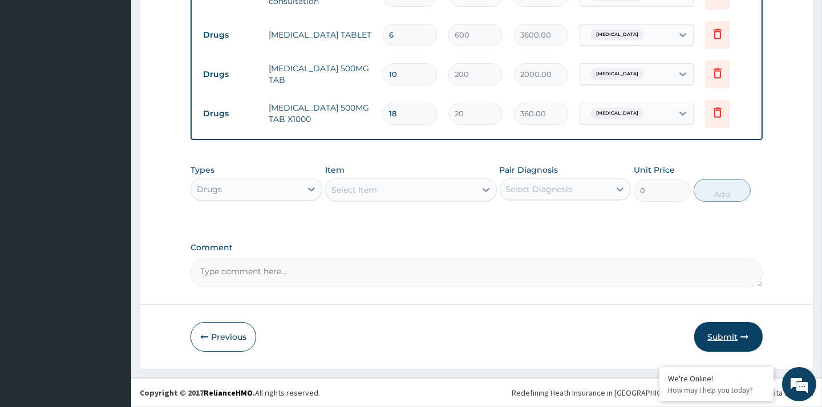
click at [727, 334] on button "Submit" at bounding box center [728, 337] width 68 height 30
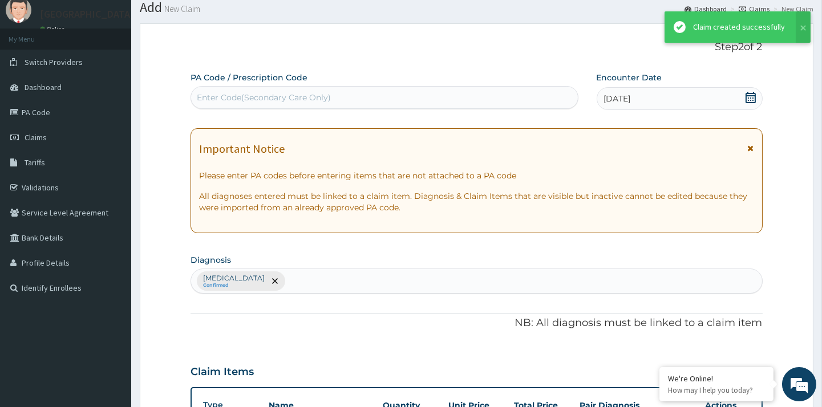
scroll to position [0, 0]
